Goal: Task Accomplishment & Management: Manage account settings

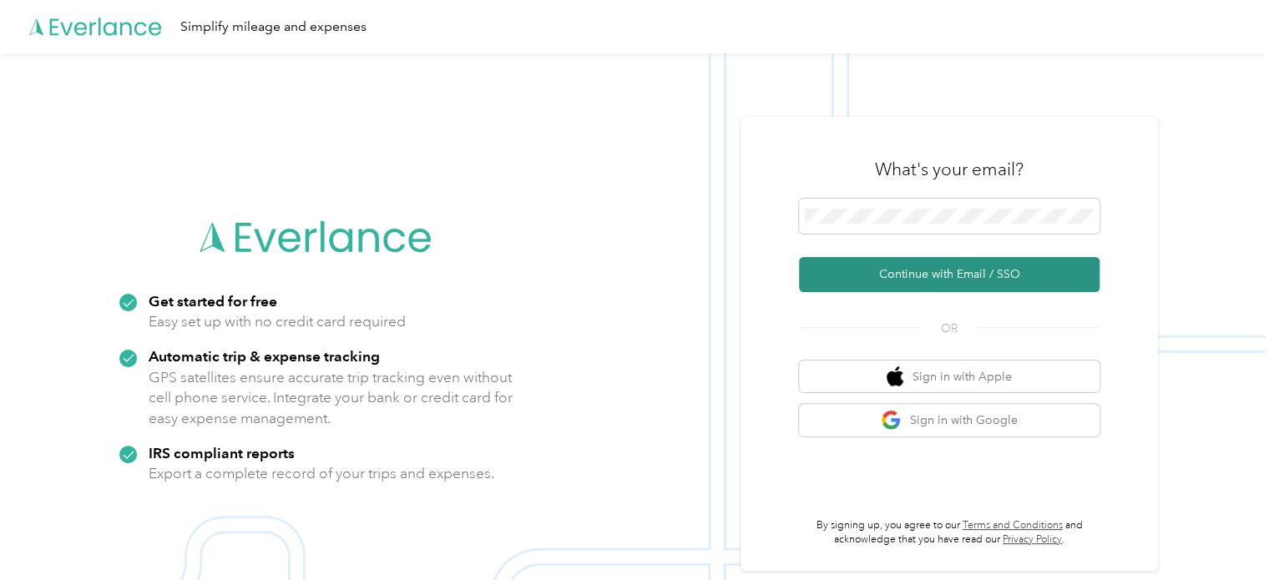
click at [901, 278] on button "Continue with Email / SSO" at bounding box center [949, 274] width 301 height 35
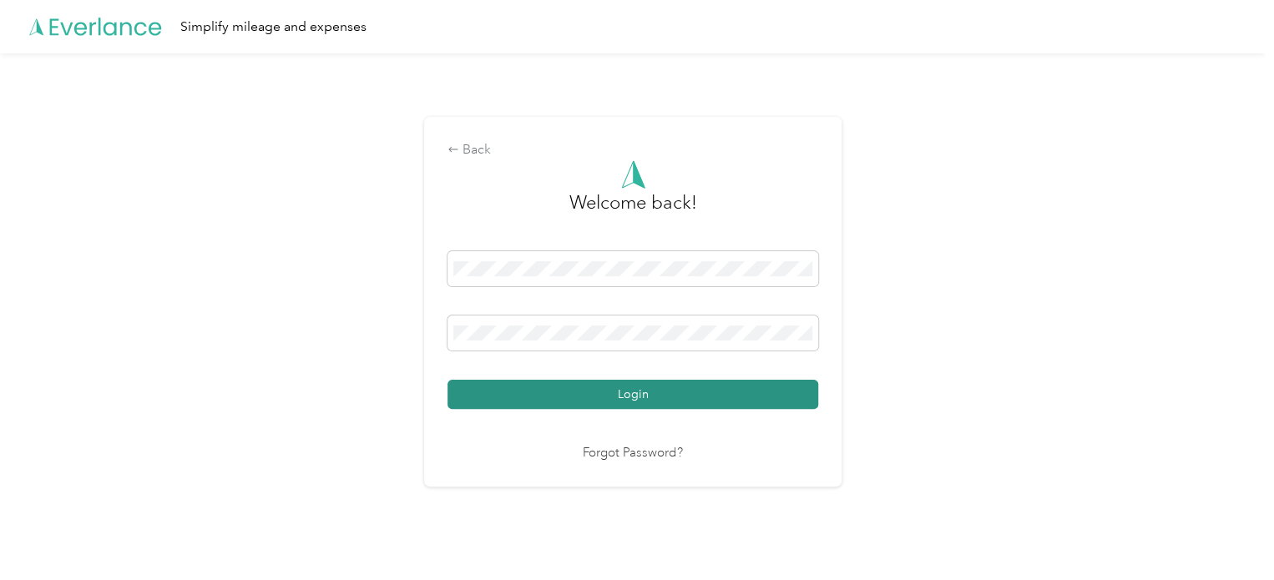
click at [592, 405] on button "Login" at bounding box center [632, 394] width 371 height 29
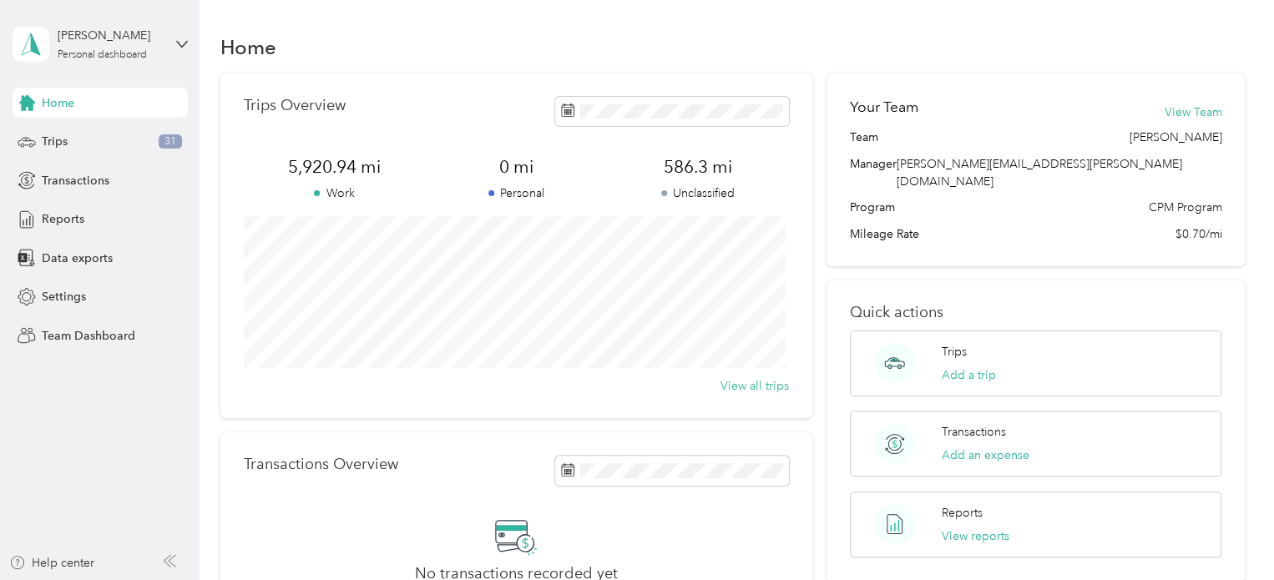
click at [79, 104] on div "Home" at bounding box center [100, 103] width 175 height 30
click at [124, 53] on div "Personal dashboard" at bounding box center [102, 55] width 89 height 10
click at [104, 130] on div "Team dashboard" at bounding box center [71, 138] width 89 height 18
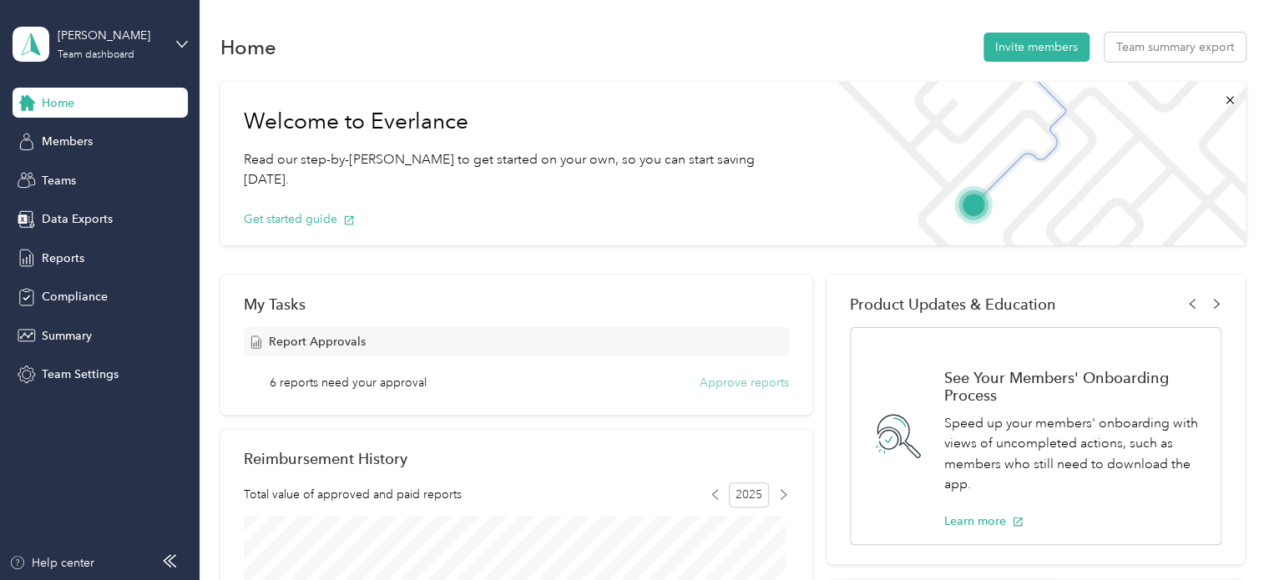
click at [761, 384] on button "Approve reports" at bounding box center [744, 383] width 89 height 18
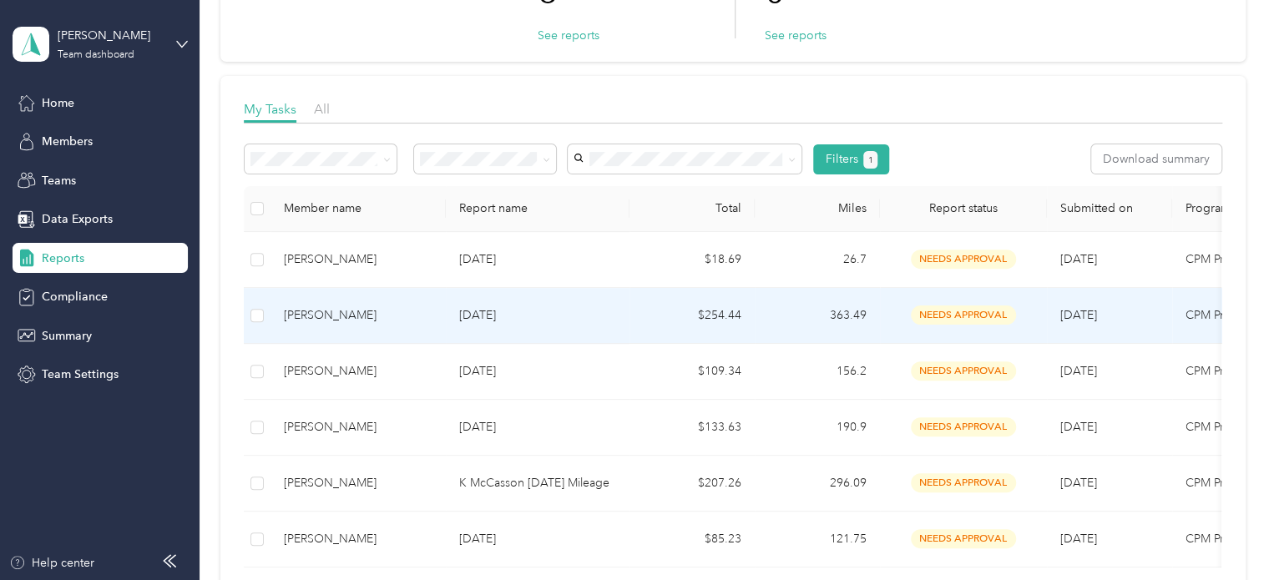
scroll to position [167, 0]
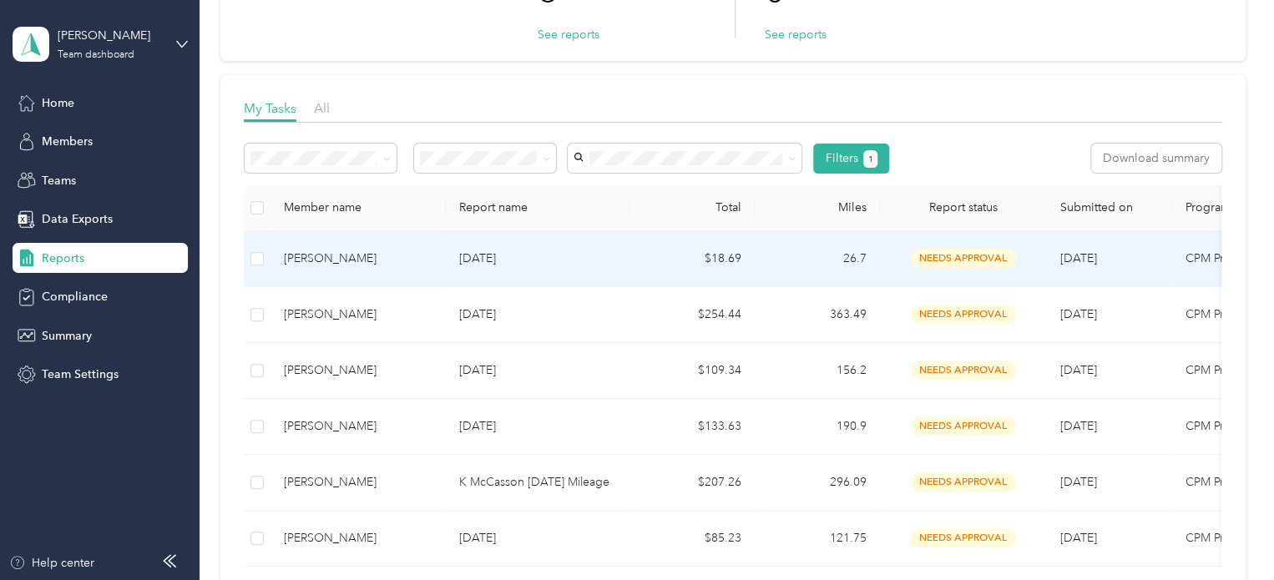
click at [548, 257] on p "[DATE]" at bounding box center [537, 259] width 157 height 18
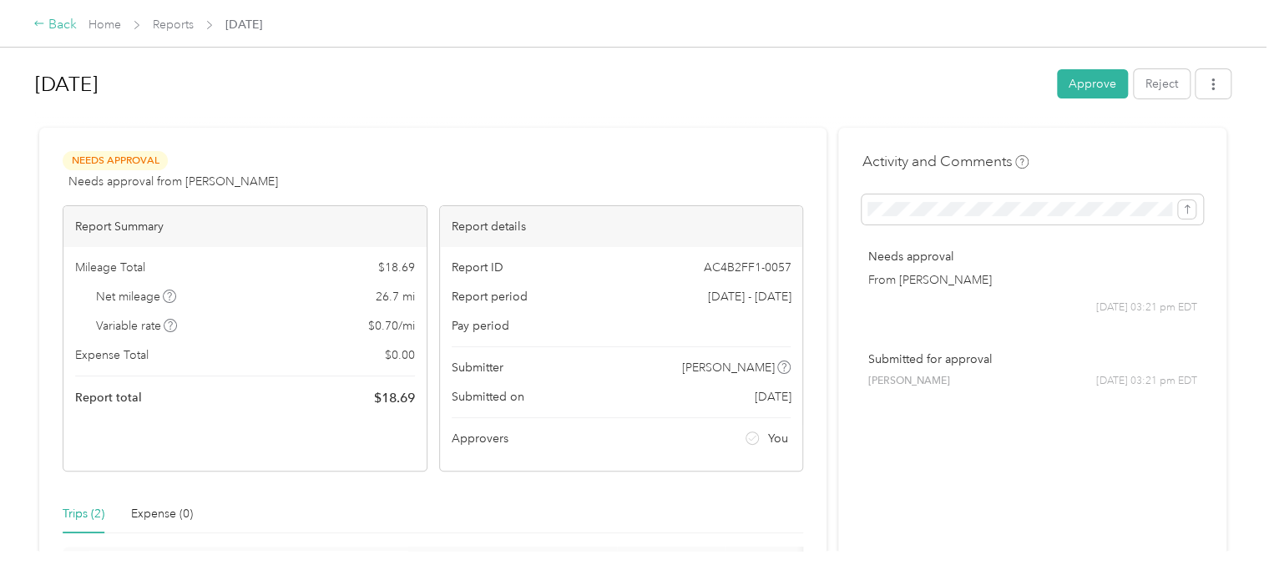
click at [41, 22] on icon at bounding box center [39, 24] width 12 height 12
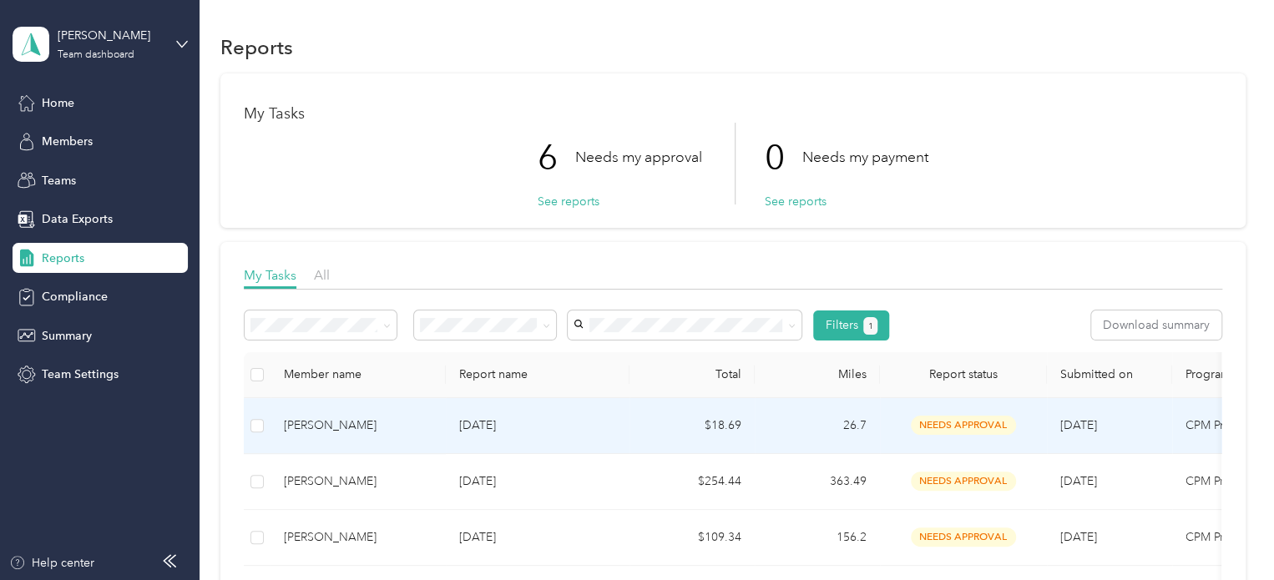
click at [561, 433] on p "[DATE]" at bounding box center [537, 426] width 157 height 18
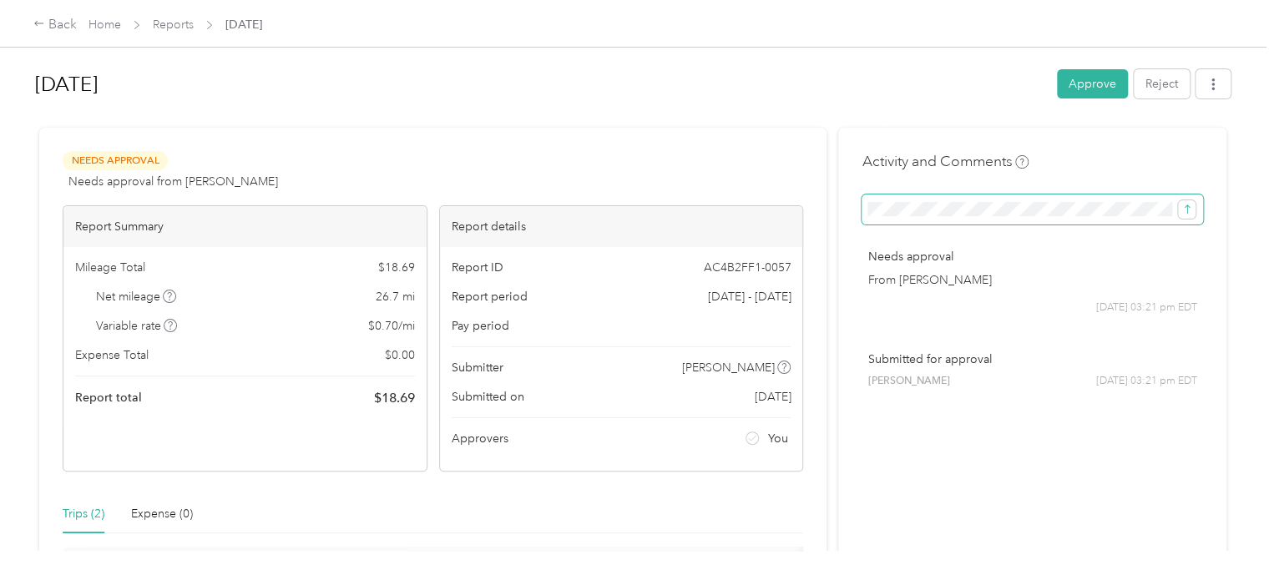
click at [898, 218] on span at bounding box center [1032, 210] width 341 height 30
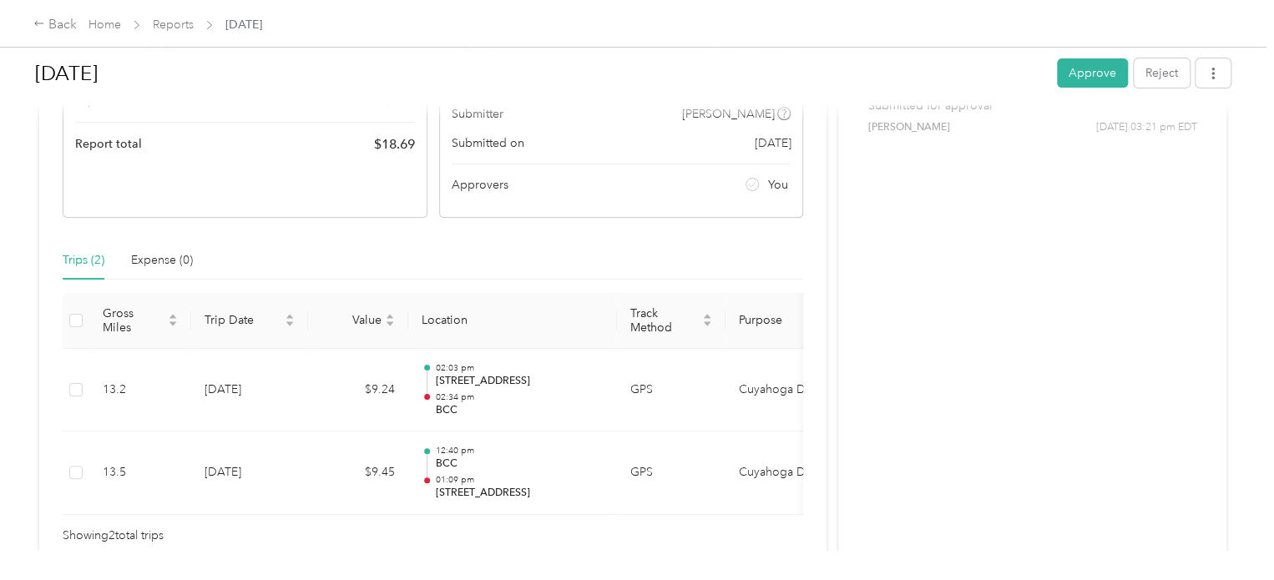
scroll to position [103, 0]
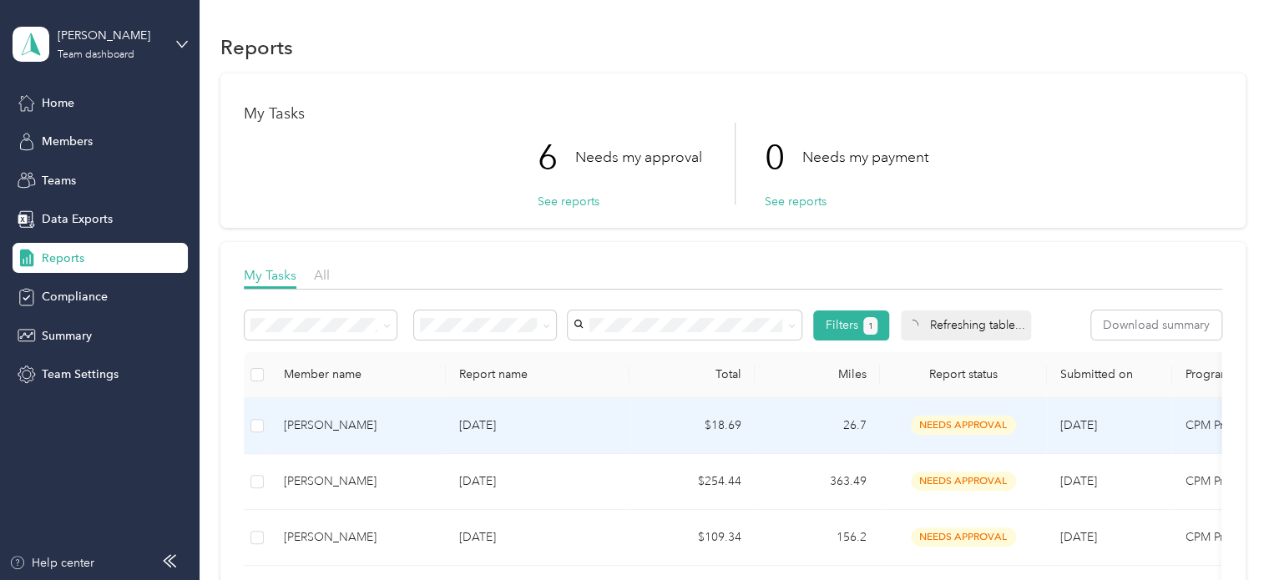
click at [389, 436] on td "[PERSON_NAME]" at bounding box center [358, 426] width 175 height 56
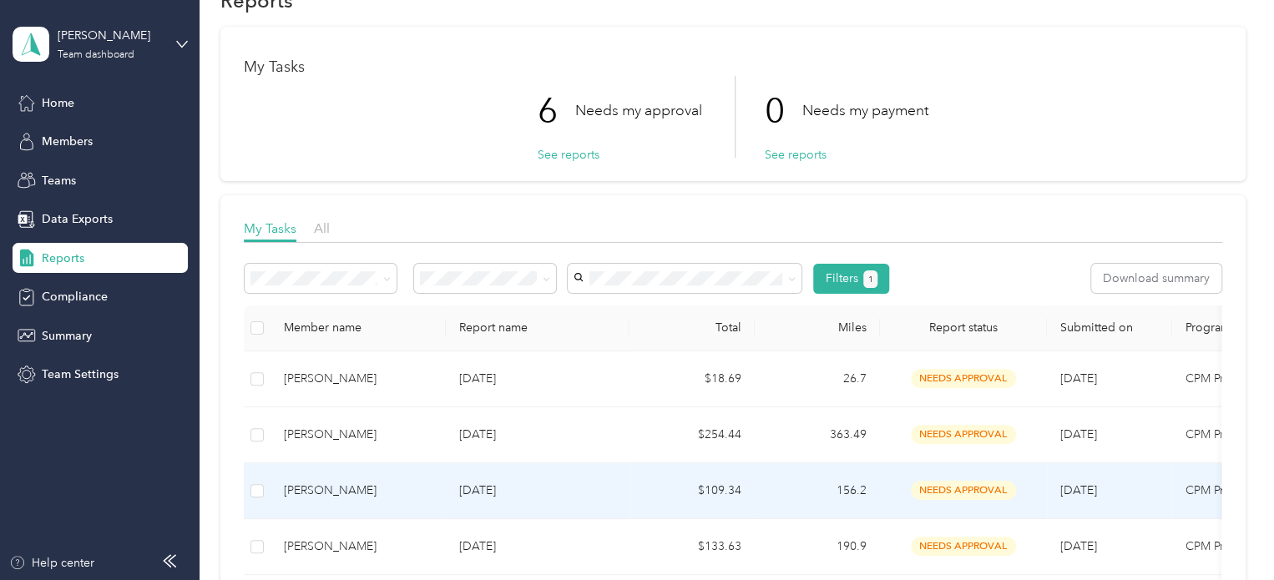
scroll to position [250, 0]
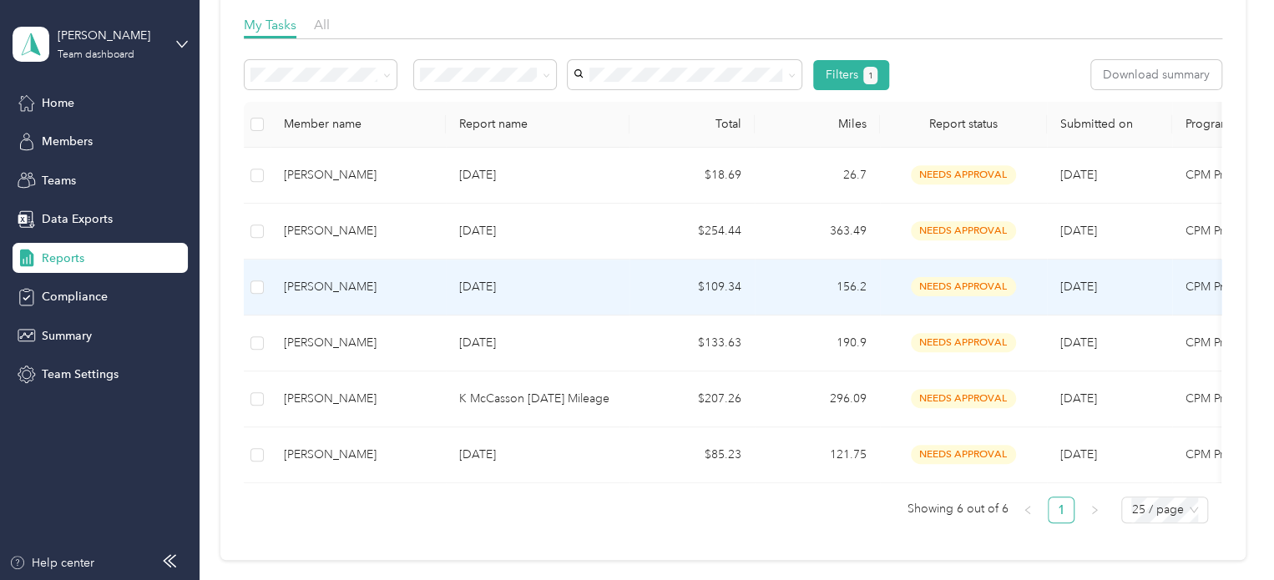
click at [531, 280] on p "[DATE]" at bounding box center [537, 287] width 157 height 18
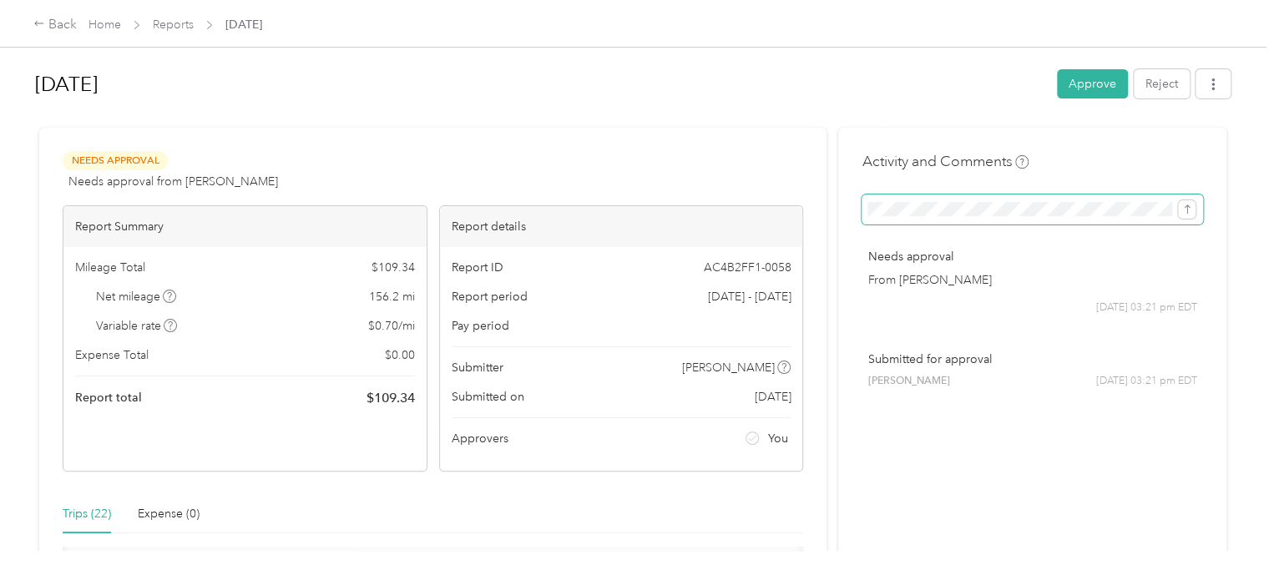
click at [1181, 214] on icon "submit" at bounding box center [1187, 210] width 12 height 12
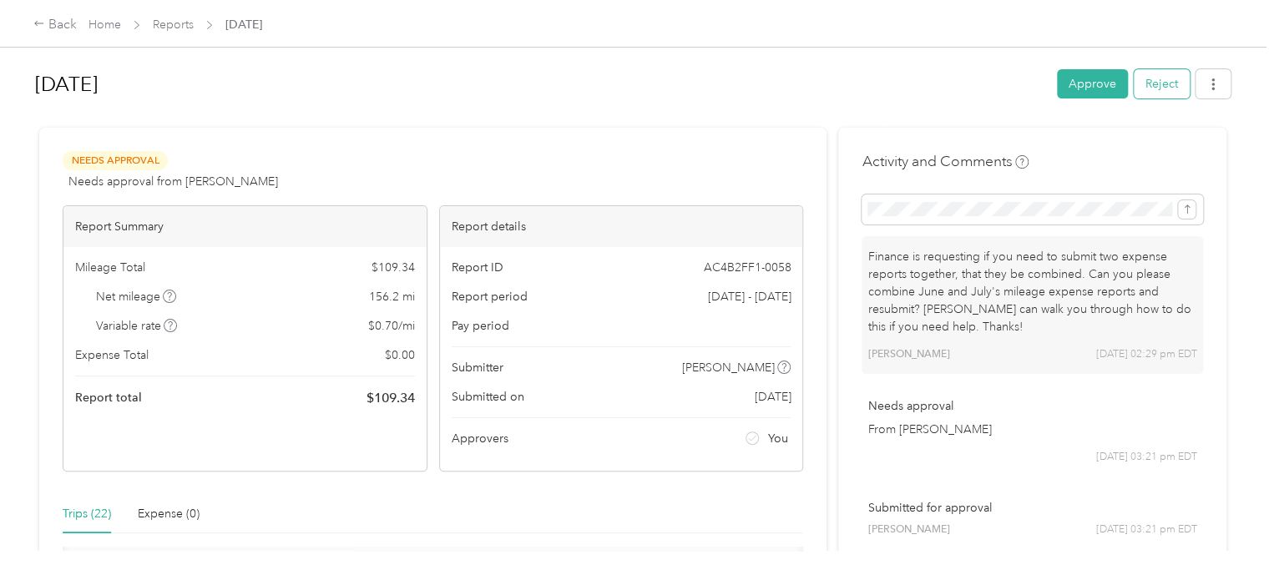
click at [1171, 79] on button "Reject" at bounding box center [1162, 83] width 56 height 29
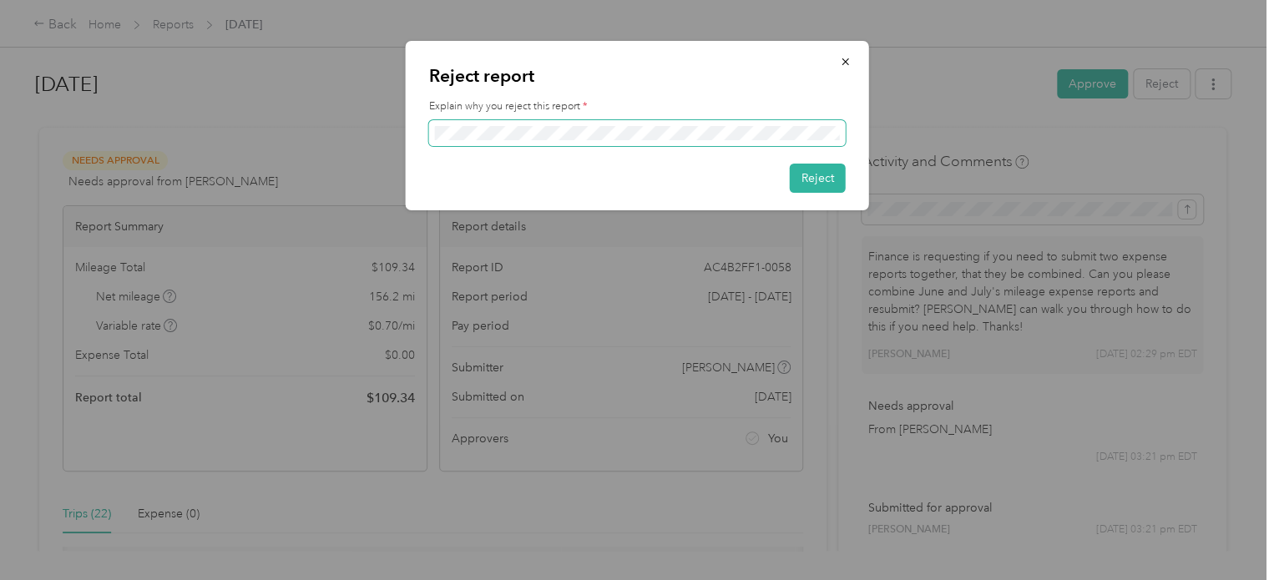
click at [341, 579] on div "Reject report Explain why you reject this report * Reject" at bounding box center [633, 580] width 1266 height 0
click at [817, 180] on button "Reject" at bounding box center [818, 178] width 56 height 29
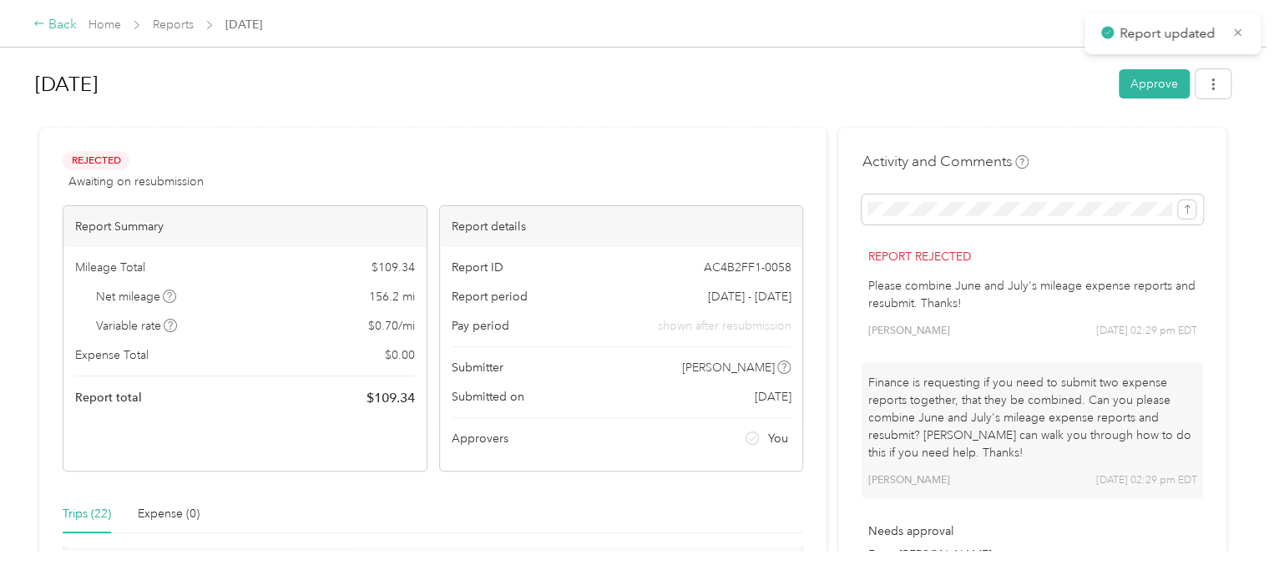
click at [58, 23] on div "Back" at bounding box center [54, 25] width 43 height 20
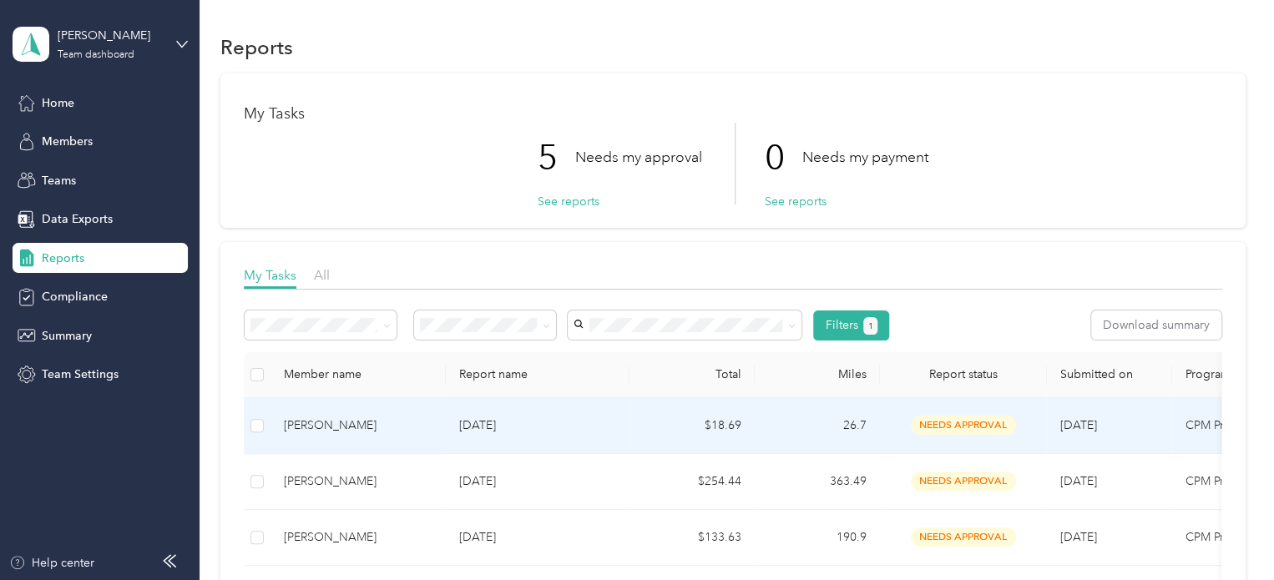
click at [649, 415] on td "$18.69" at bounding box center [692, 426] width 125 height 56
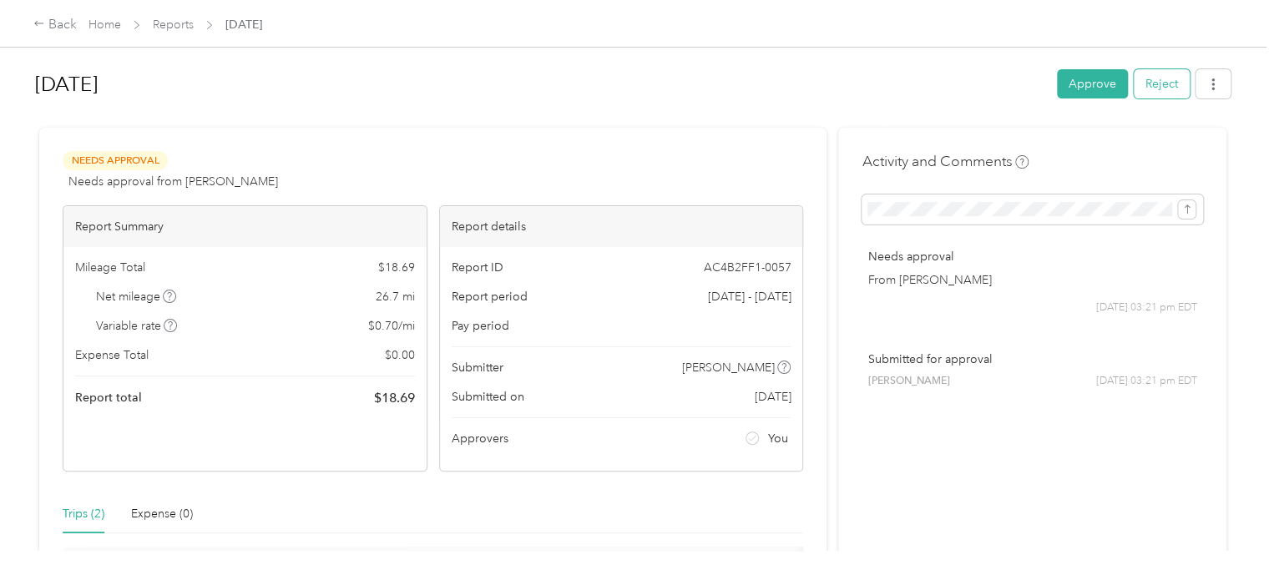
click at [1155, 77] on button "Reject" at bounding box center [1162, 83] width 56 height 29
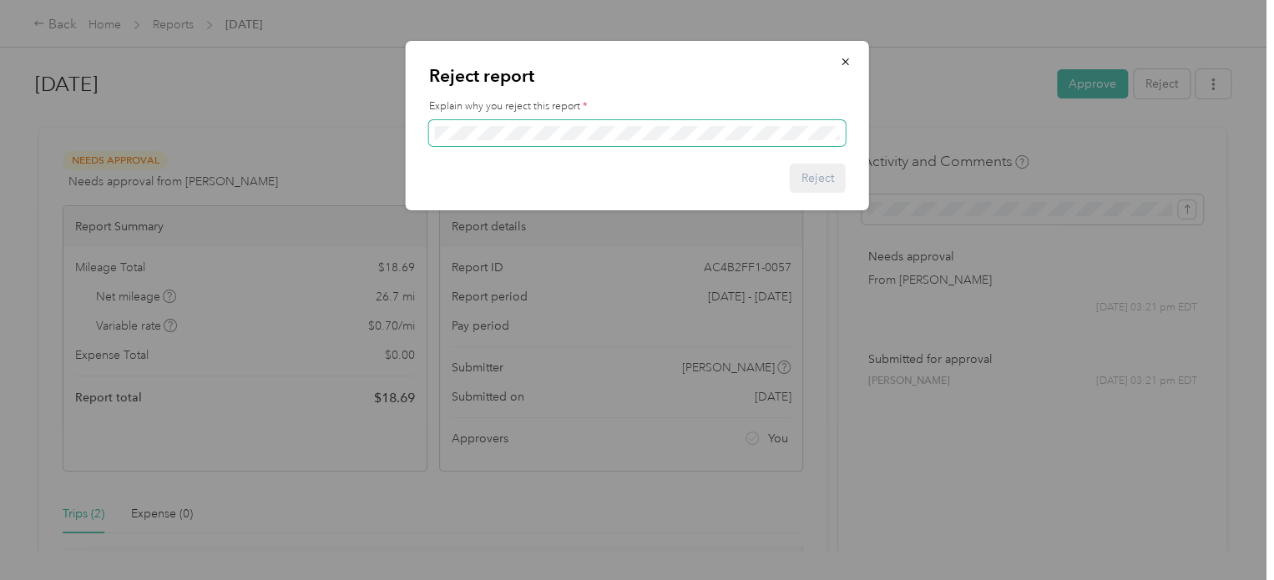
scroll to position [0, 17]
click at [815, 167] on button "Reject" at bounding box center [818, 178] width 56 height 29
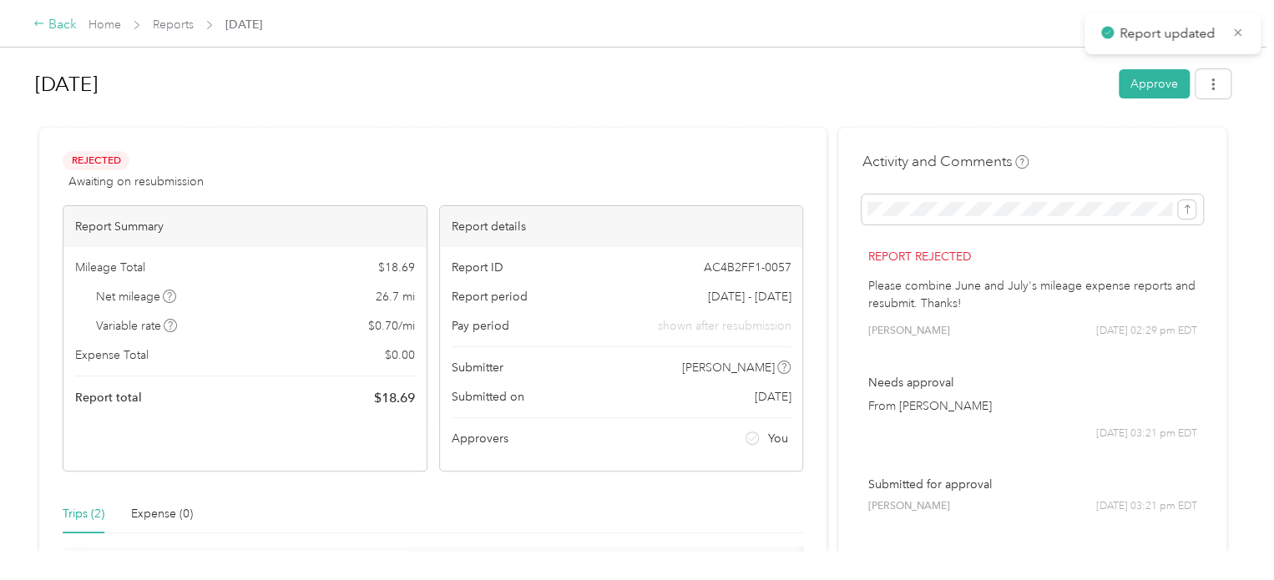
click at [47, 22] on div "Back" at bounding box center [54, 25] width 43 height 20
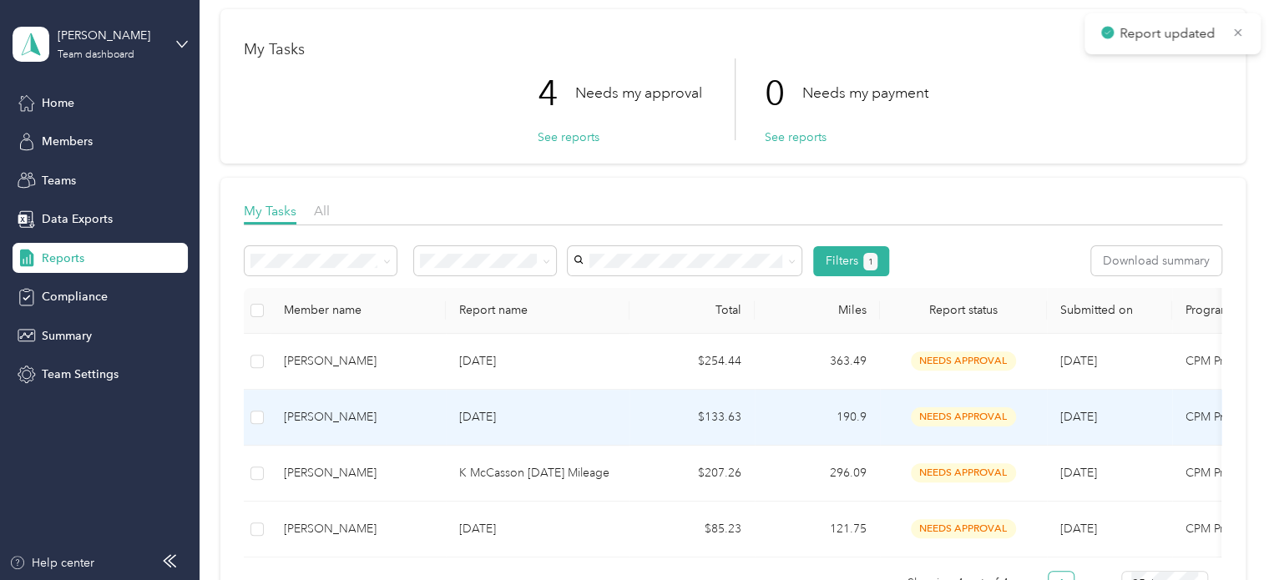
scroll to position [167, 0]
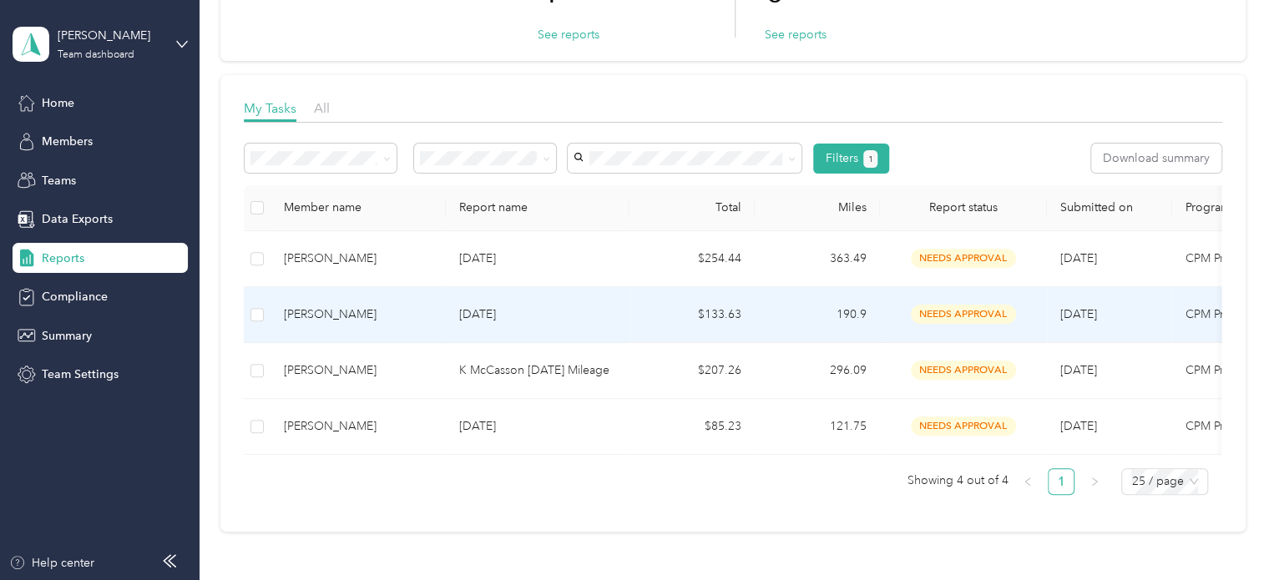
click at [415, 303] on td "[PERSON_NAME]" at bounding box center [358, 315] width 175 height 56
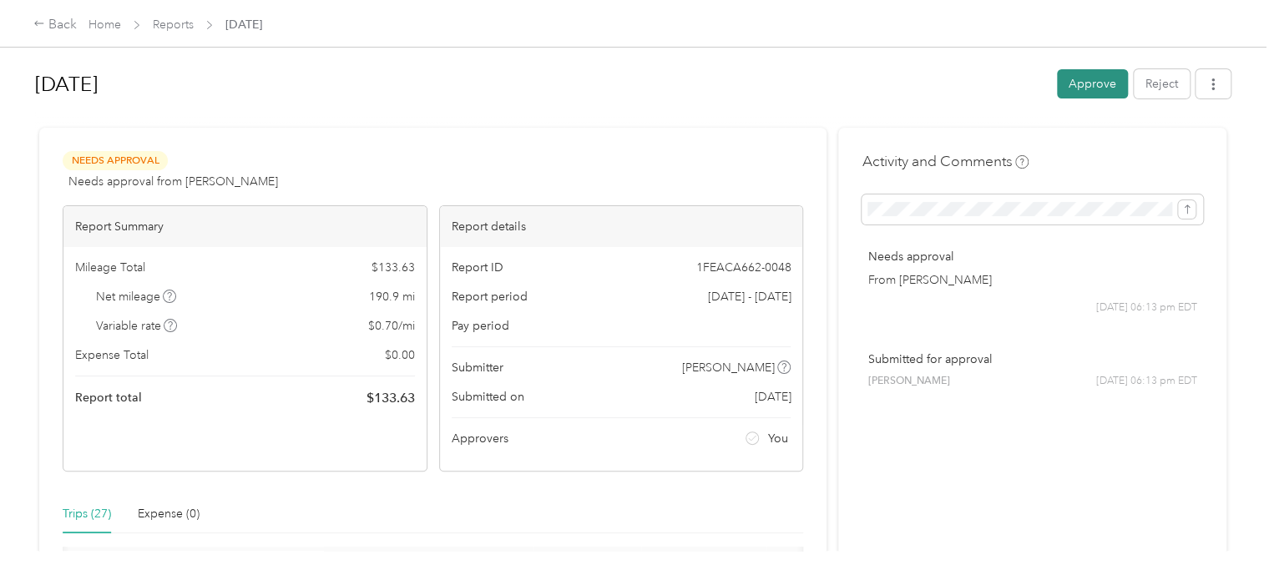
click at [1099, 85] on button "Approve" at bounding box center [1092, 83] width 71 height 29
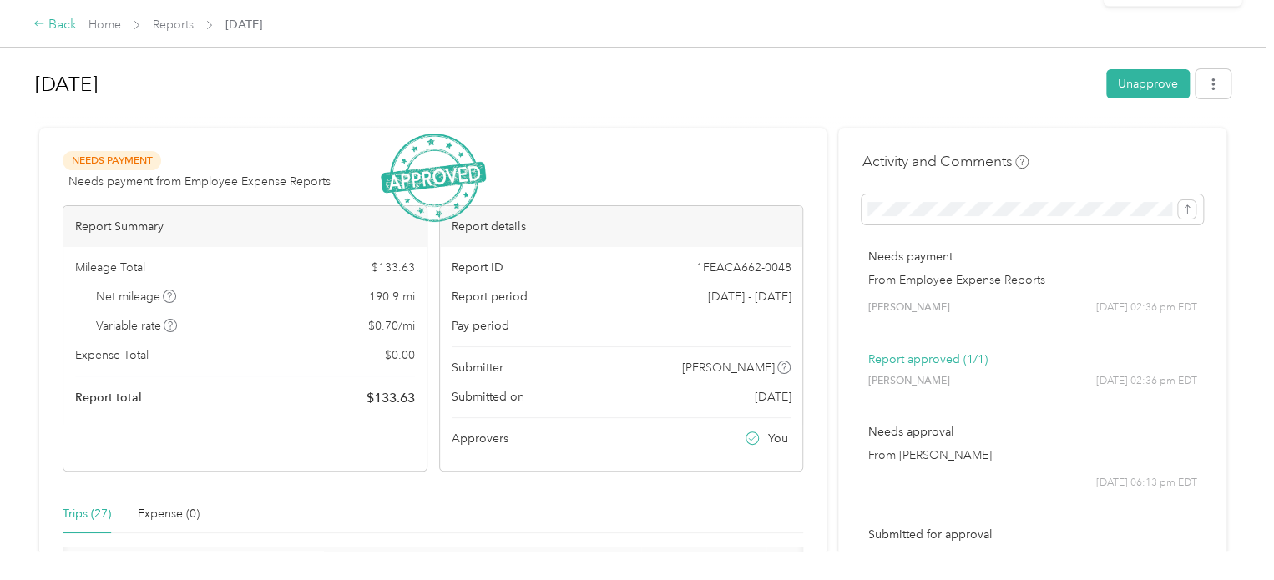
click at [56, 23] on div "Back" at bounding box center [54, 25] width 43 height 20
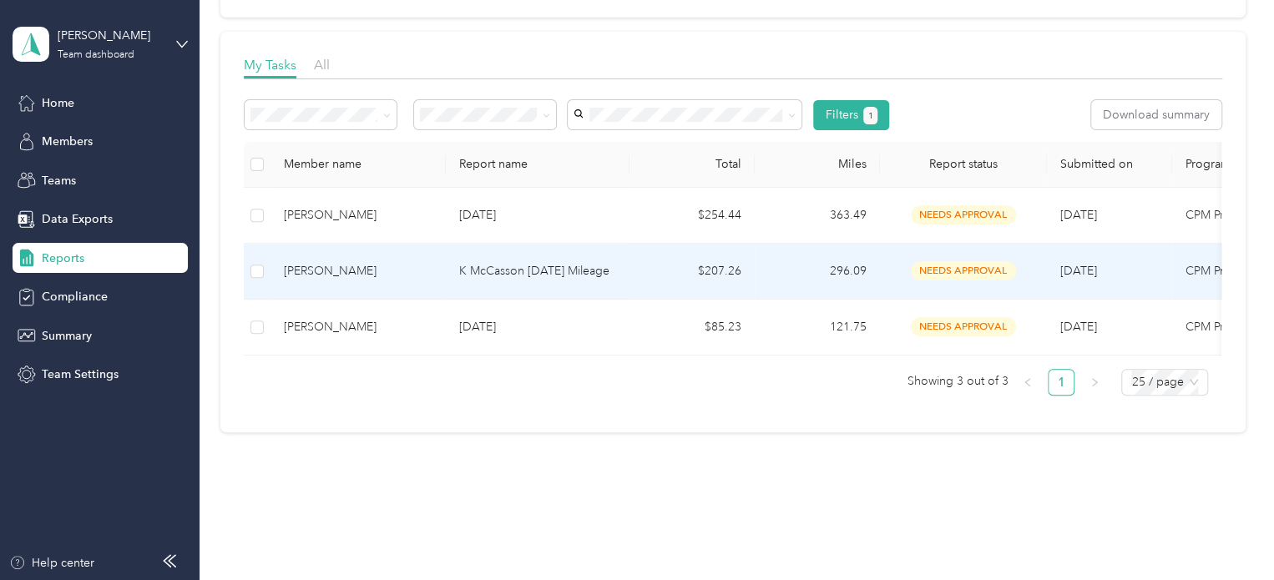
scroll to position [246, 0]
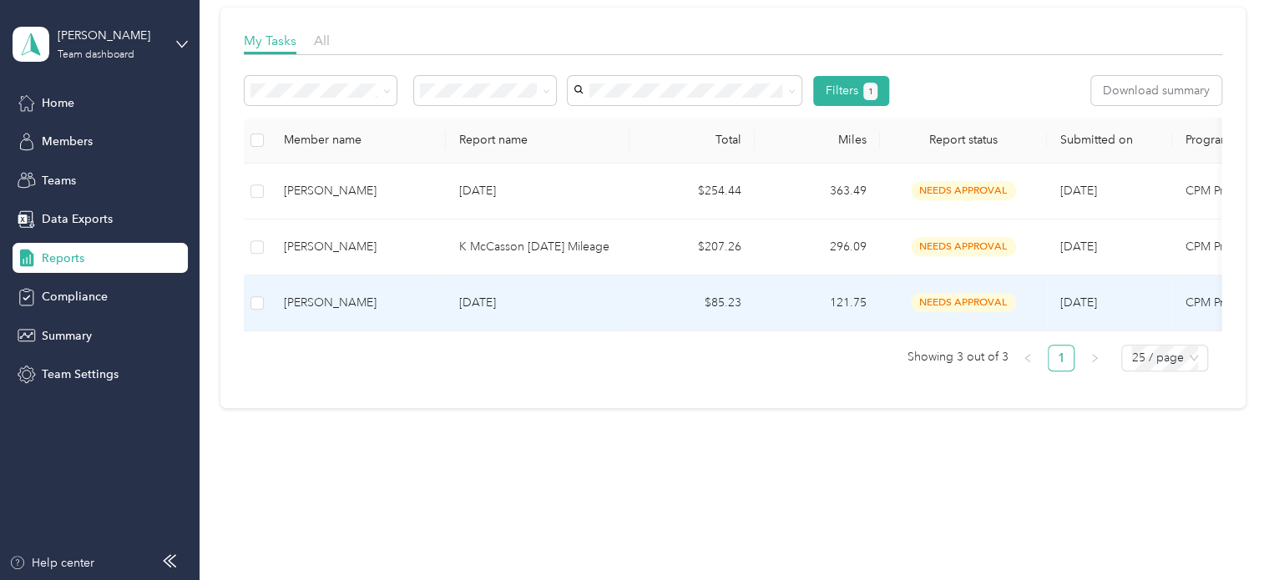
click at [422, 294] on div "[PERSON_NAME]" at bounding box center [358, 303] width 149 height 18
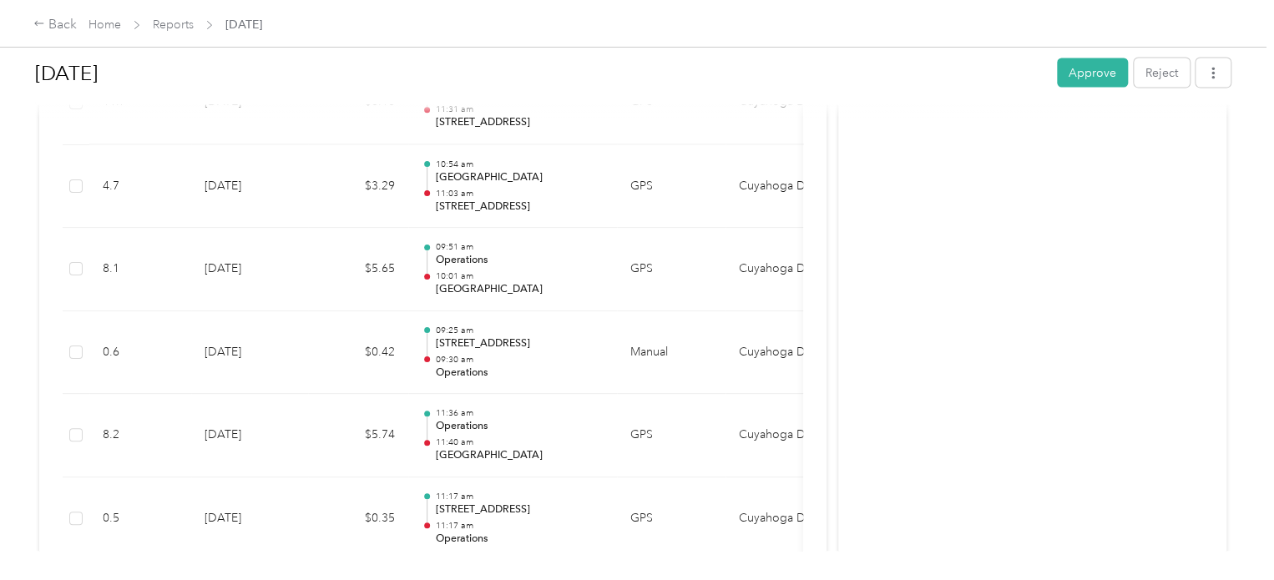
scroll to position [1679, 0]
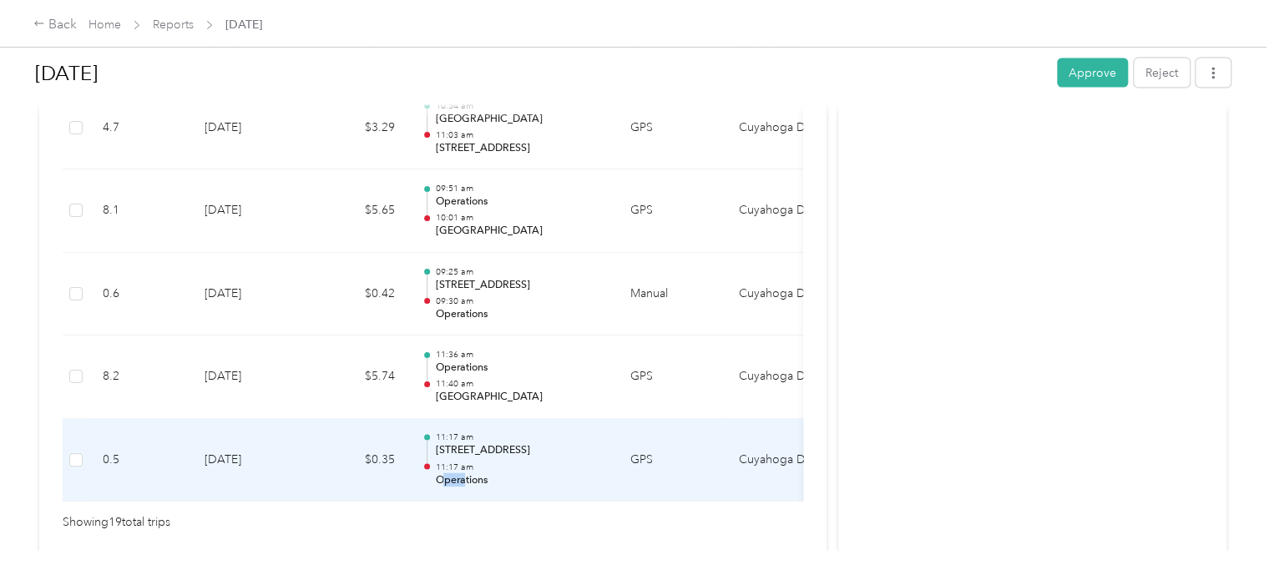
drag, startPoint x: 443, startPoint y: 497, endPoint x: 461, endPoint y: 496, distance: 17.6
click at [461, 496] on td "11:17 am [STREET_ADDRESS] 11:17 am Operations" at bounding box center [512, 460] width 209 height 83
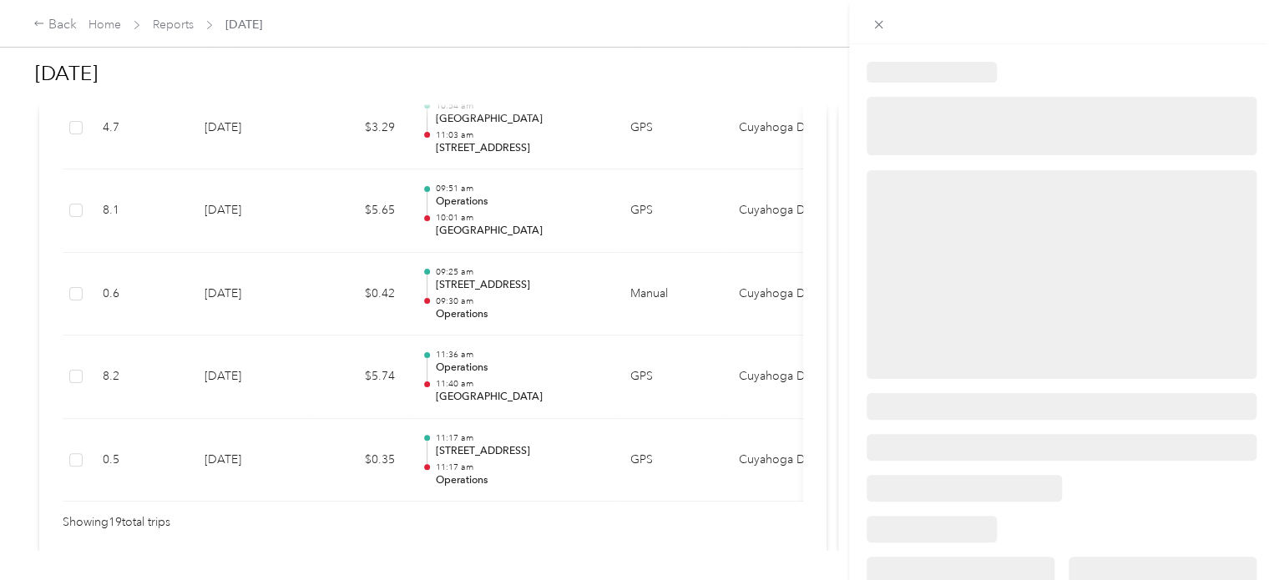
drag, startPoint x: 453, startPoint y: 503, endPoint x: 505, endPoint y: 503, distance: 52.6
click at [505, 503] on div at bounding box center [637, 290] width 1274 height 580
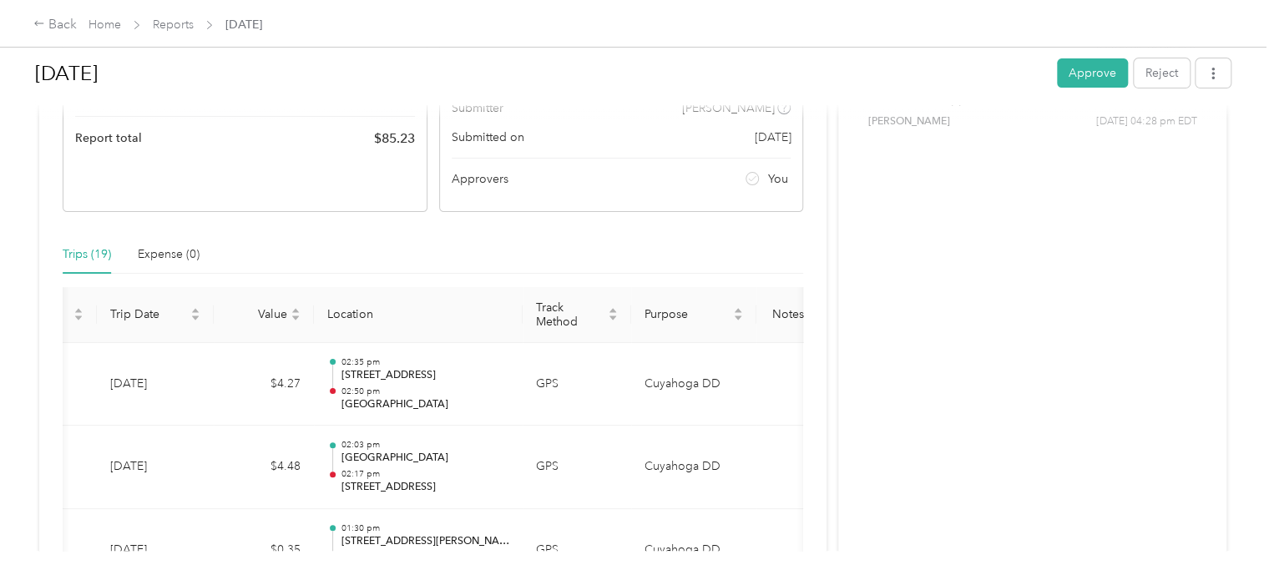
scroll to position [0, 0]
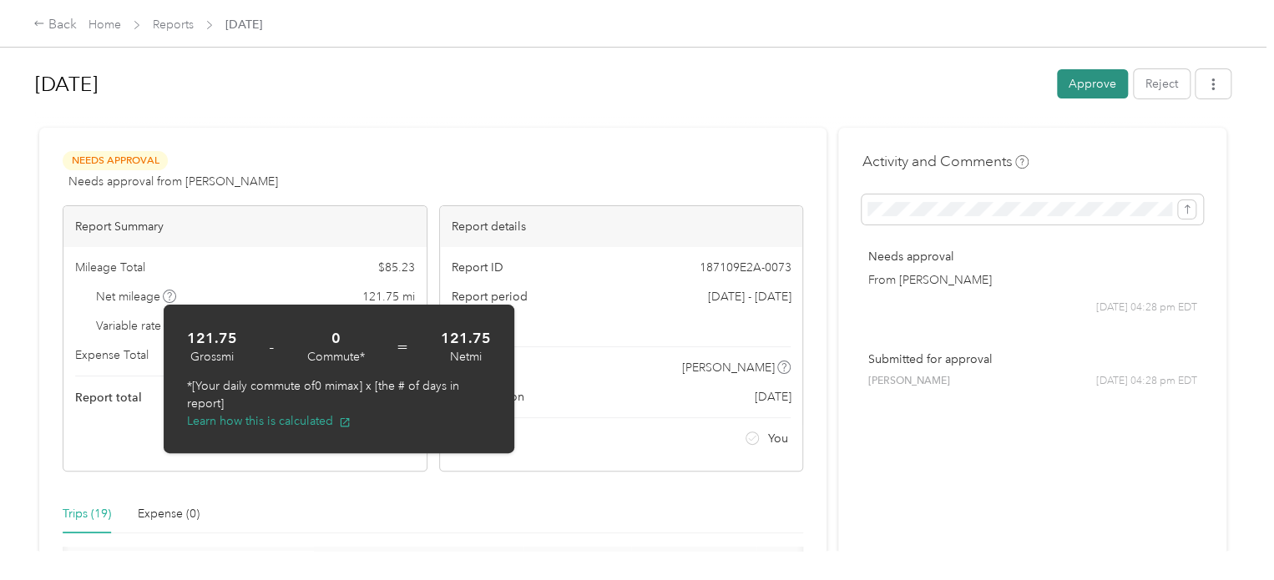
click at [1081, 82] on button "Approve" at bounding box center [1092, 83] width 71 height 29
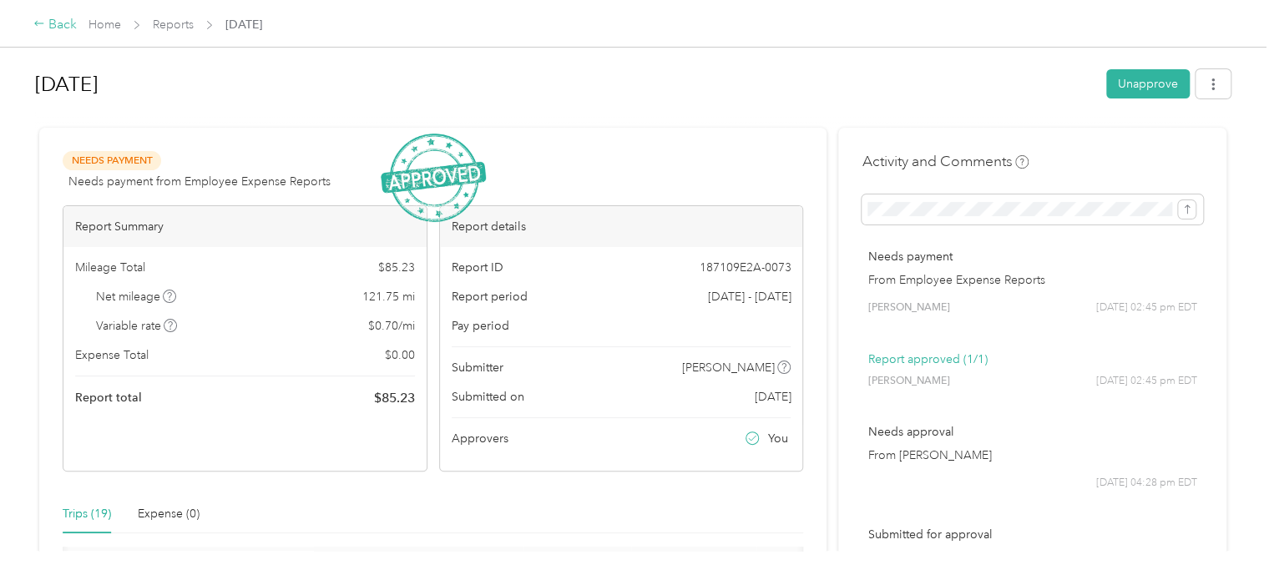
click at [56, 25] on div "Back" at bounding box center [54, 25] width 43 height 20
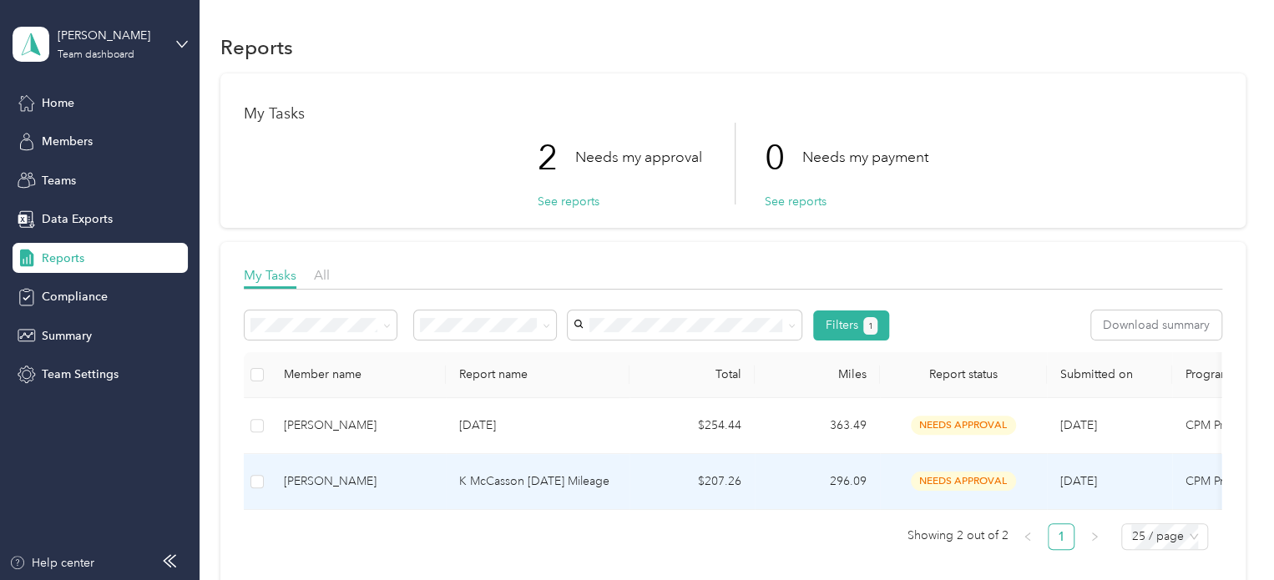
click at [504, 477] on p "K McCasson [DATE] Mileage" at bounding box center [537, 482] width 157 height 18
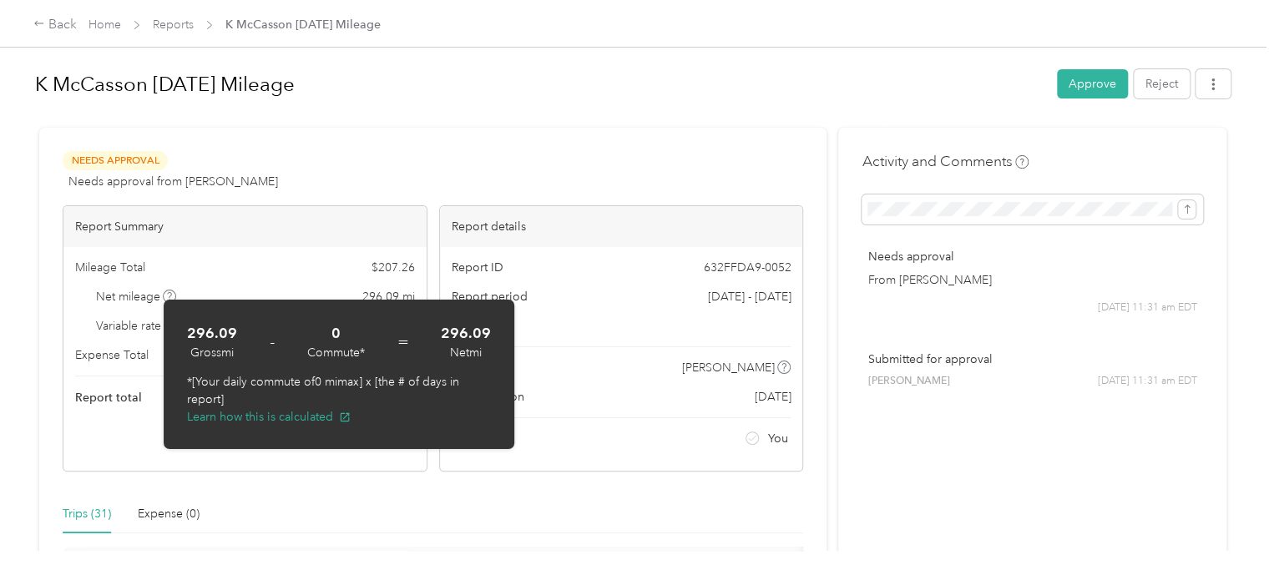
click at [164, 293] on span at bounding box center [169, 296] width 13 height 13
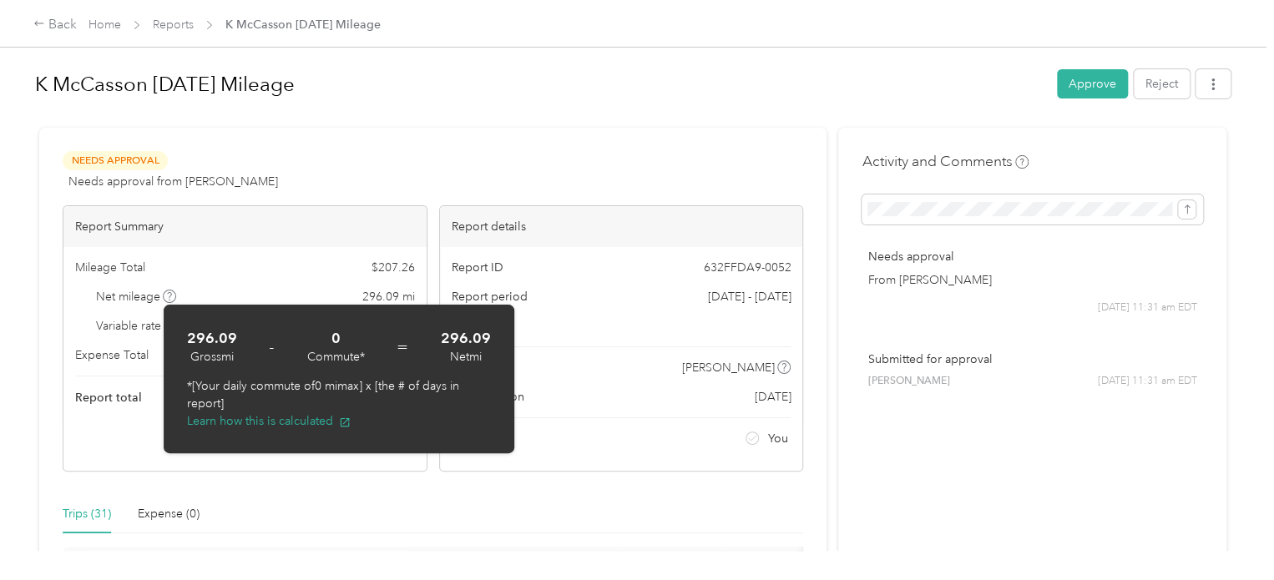
click at [167, 293] on icon at bounding box center [169, 296] width 8 height 8
click at [169, 295] on icon at bounding box center [169, 296] width 8 height 8
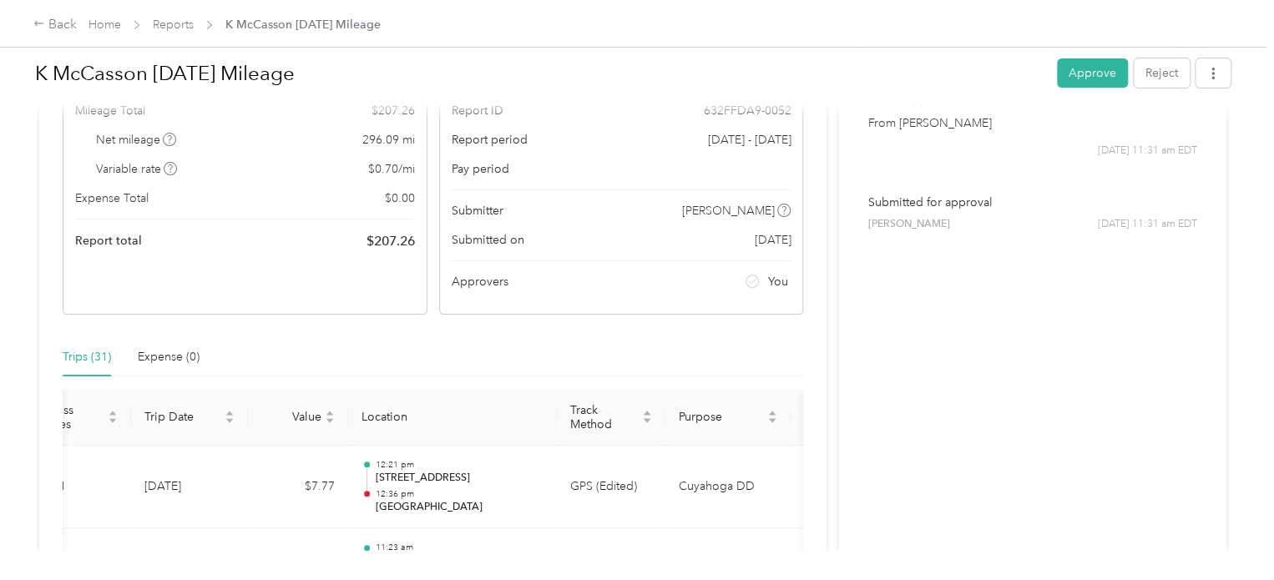
scroll to position [86, 0]
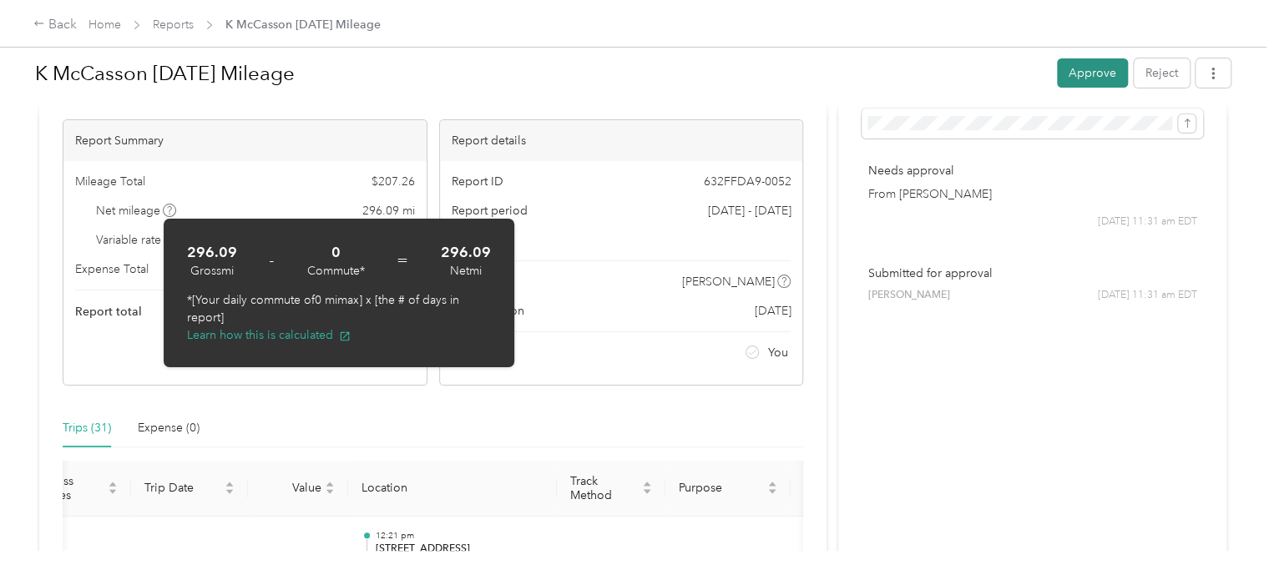
click at [1071, 77] on button "Approve" at bounding box center [1092, 72] width 71 height 29
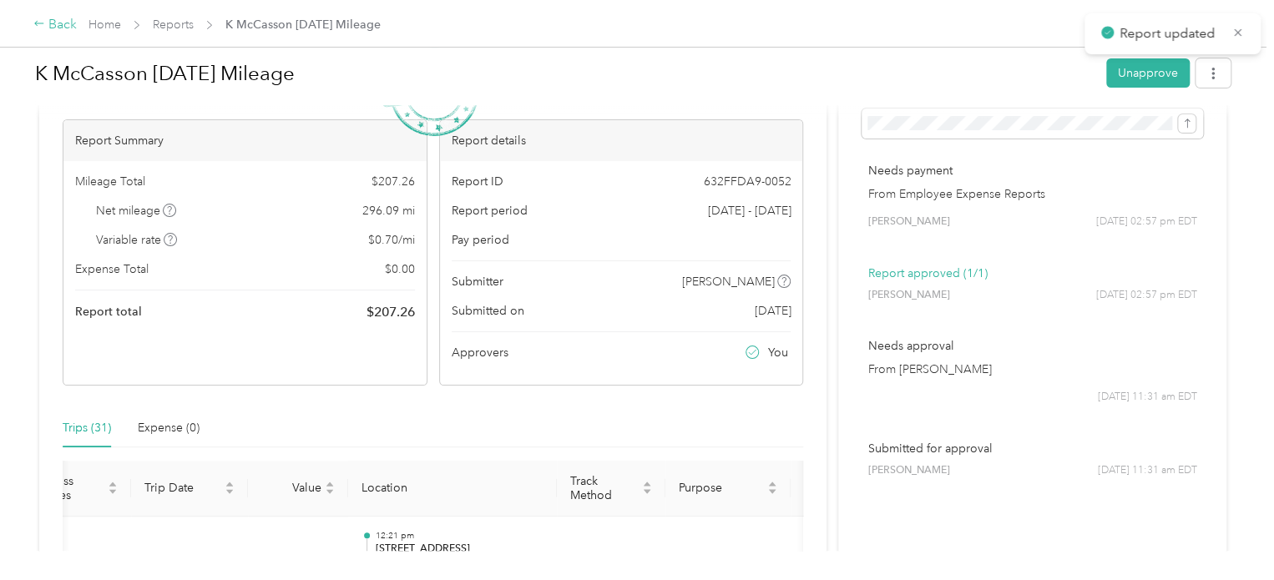
click at [54, 24] on div "Back" at bounding box center [54, 25] width 43 height 20
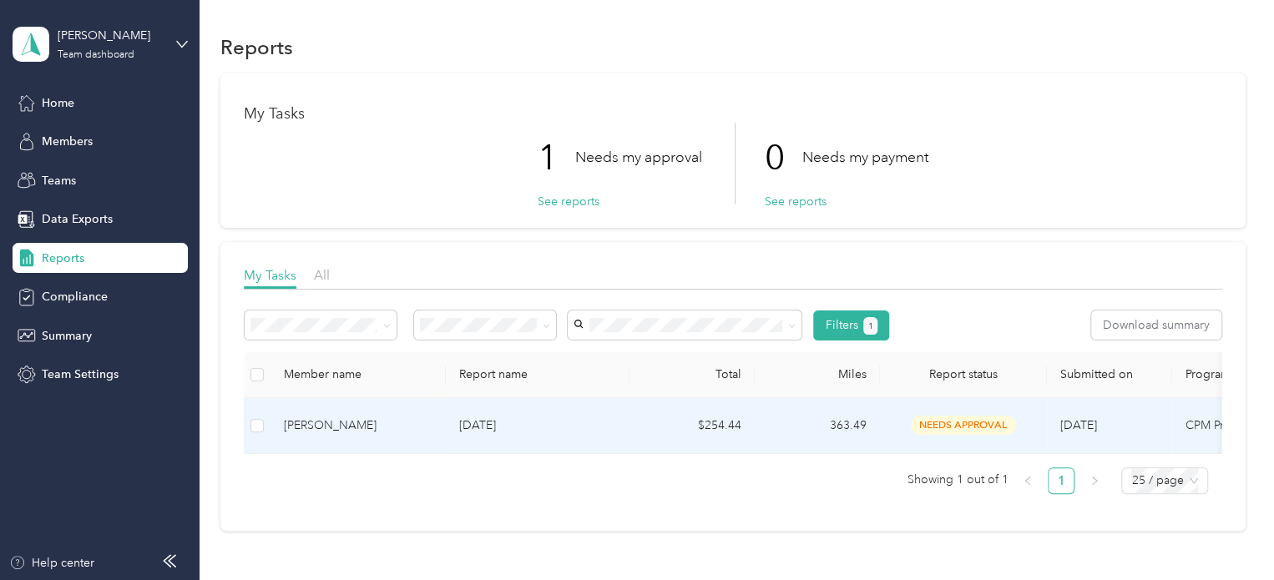
click at [388, 425] on div "[PERSON_NAME]" at bounding box center [358, 426] width 149 height 18
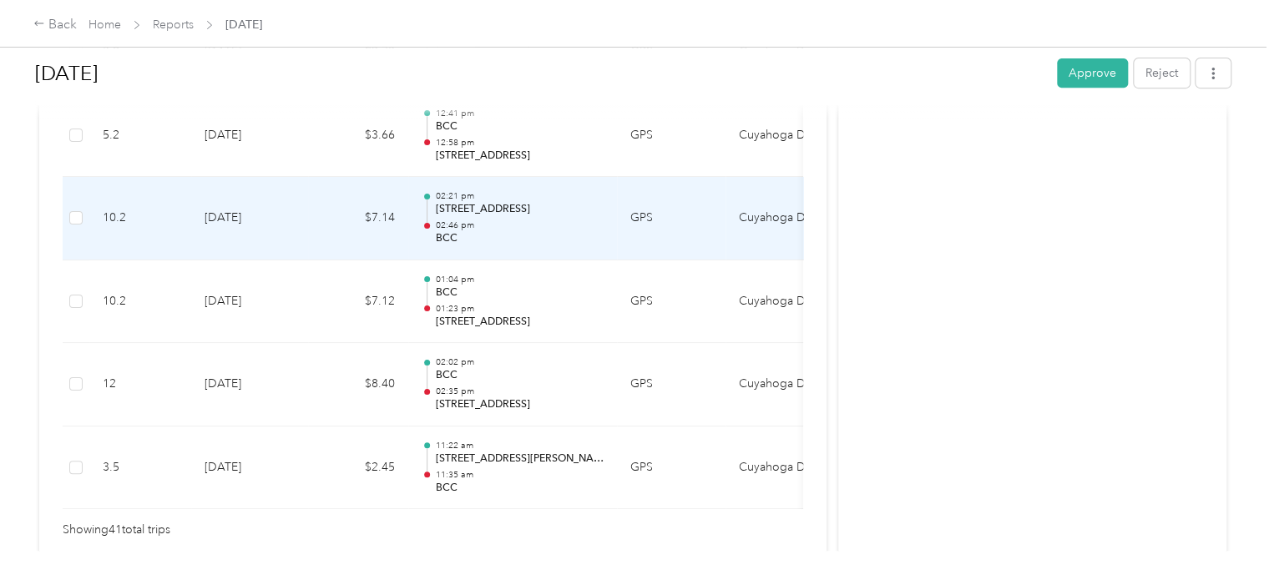
scroll to position [3587, 0]
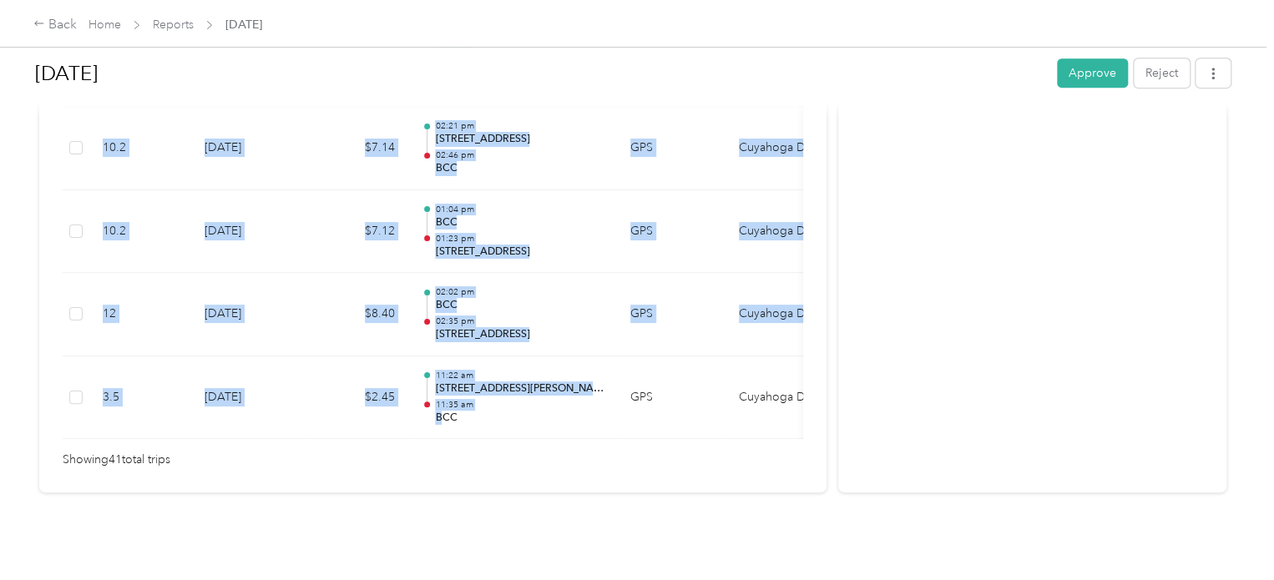
drag, startPoint x: 441, startPoint y: 412, endPoint x: 482, endPoint y: 417, distance: 41.2
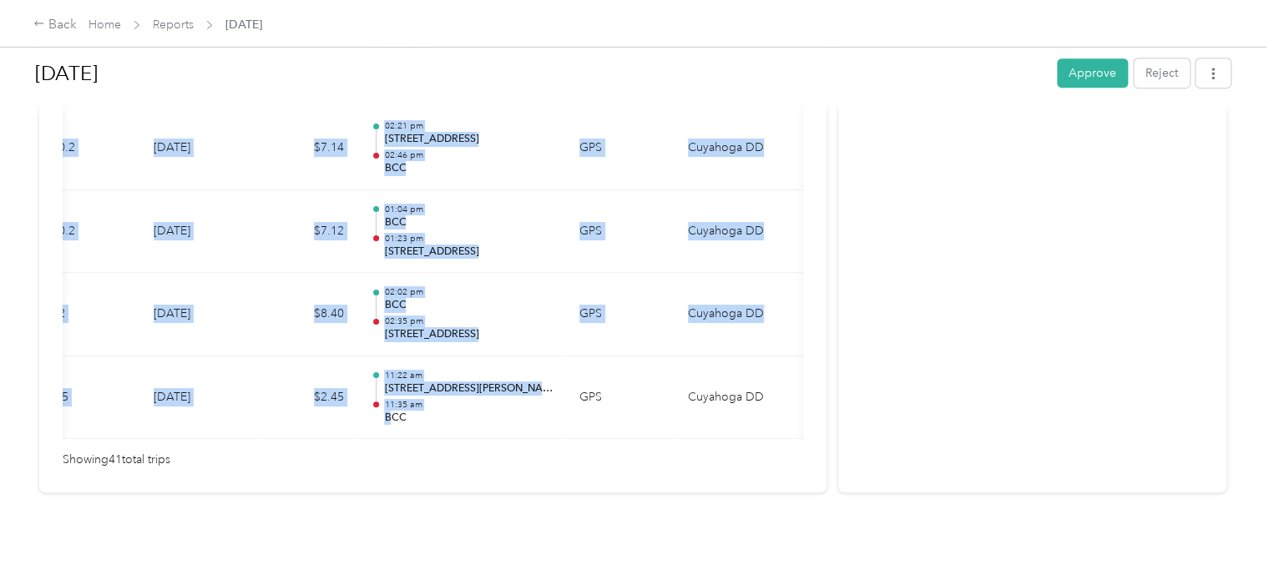
scroll to position [0, 47]
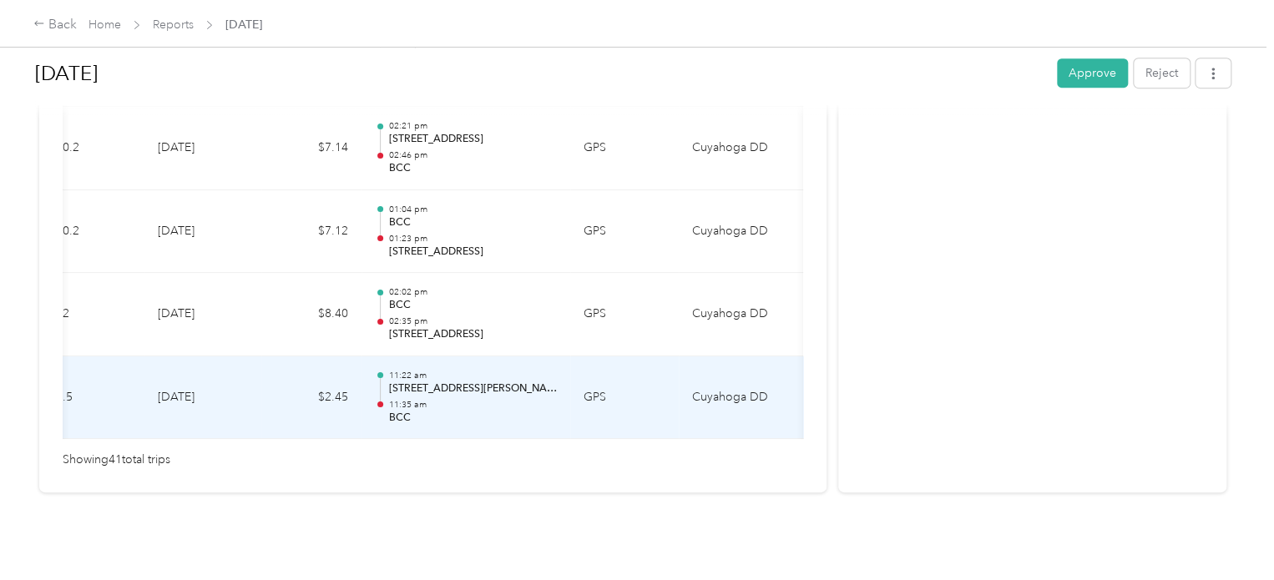
click at [513, 405] on td "11:22 am [STREET_ADDRESS][PERSON_NAME] 11:35 am BCC" at bounding box center [466, 397] width 209 height 83
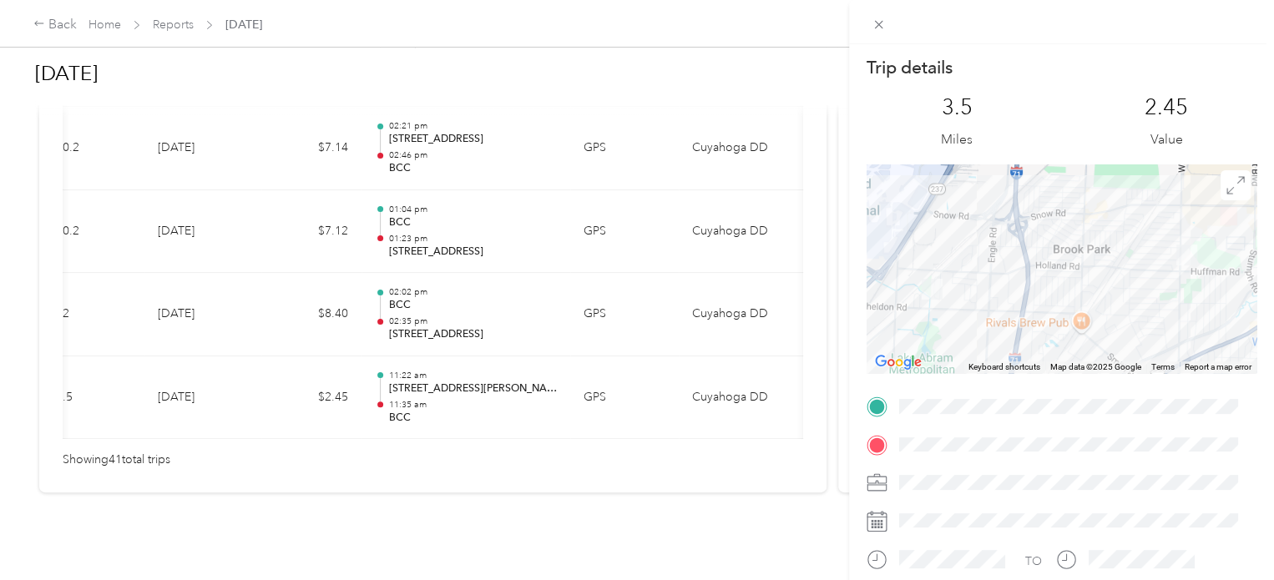
drag, startPoint x: 489, startPoint y: 417, endPoint x: 523, endPoint y: 421, distance: 34.5
click at [523, 421] on div "Trip details This trip cannot be edited because it is either under review, appr…" at bounding box center [637, 290] width 1274 height 580
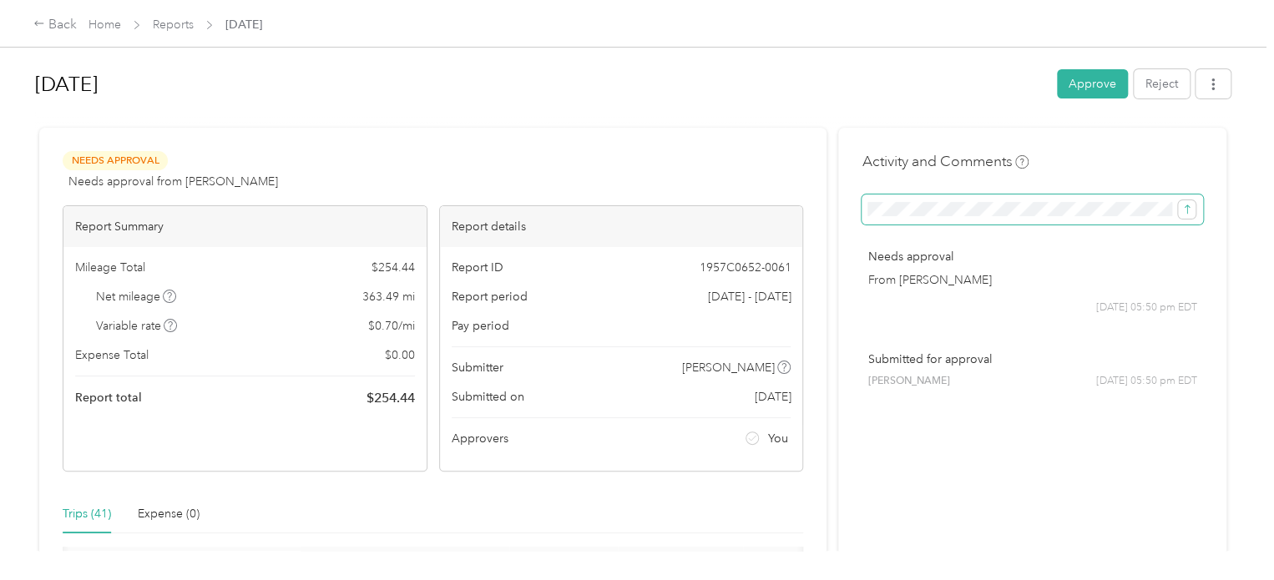
scroll to position [0, 556]
click at [1185, 213] on icon "submit" at bounding box center [1187, 210] width 12 height 12
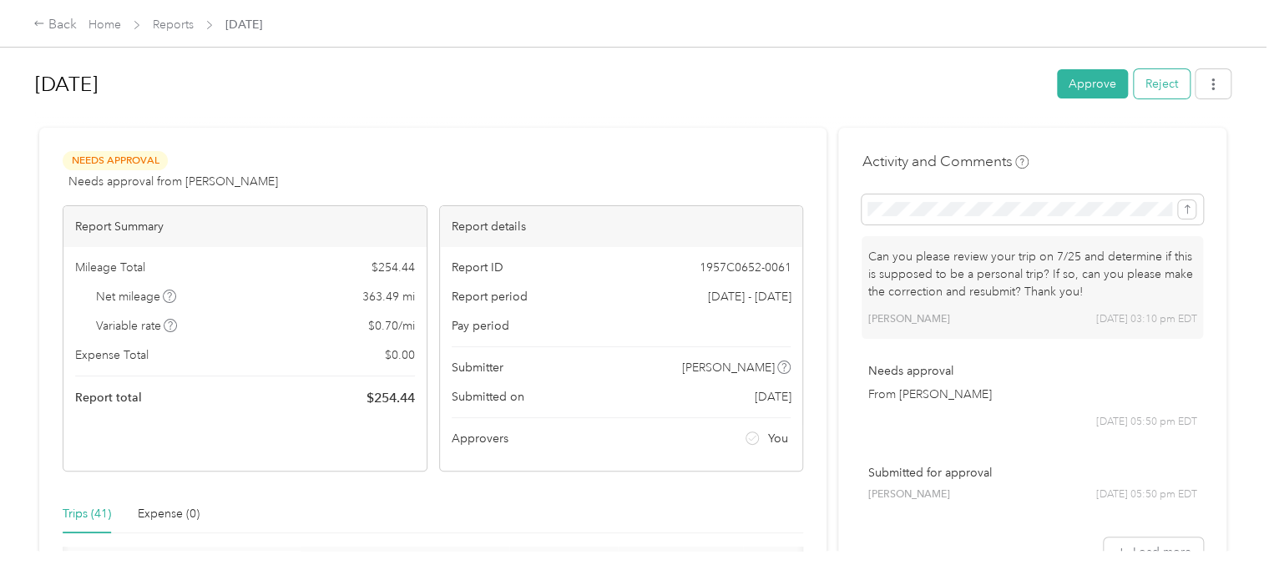
click at [1160, 83] on button "Reject" at bounding box center [1162, 83] width 56 height 29
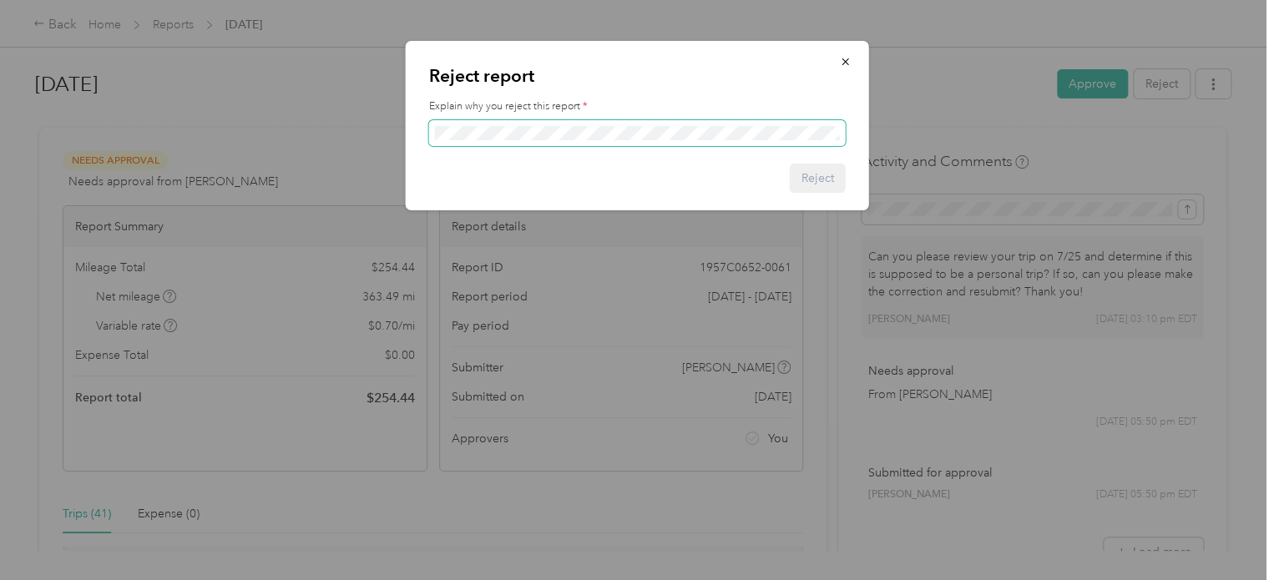
click at [681, 143] on div "Reject report Explain why you reject this report * Reject" at bounding box center [637, 125] width 463 height 169
click at [810, 179] on button "Reject" at bounding box center [818, 178] width 56 height 29
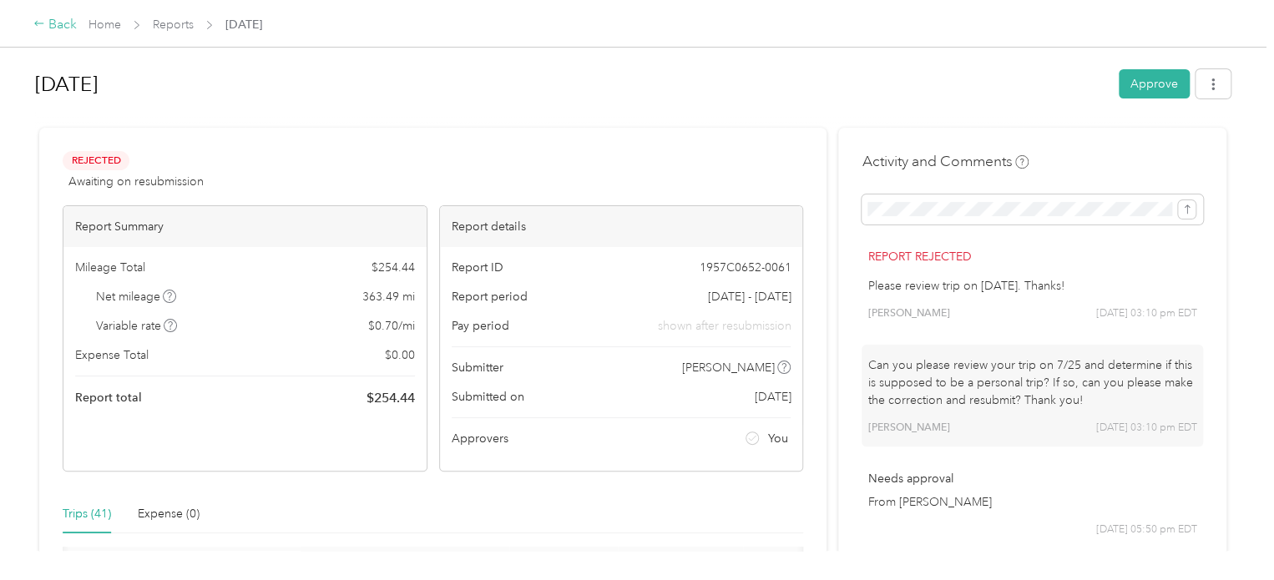
click at [57, 27] on div "Back" at bounding box center [54, 25] width 43 height 20
